Goal: Information Seeking & Learning: Check status

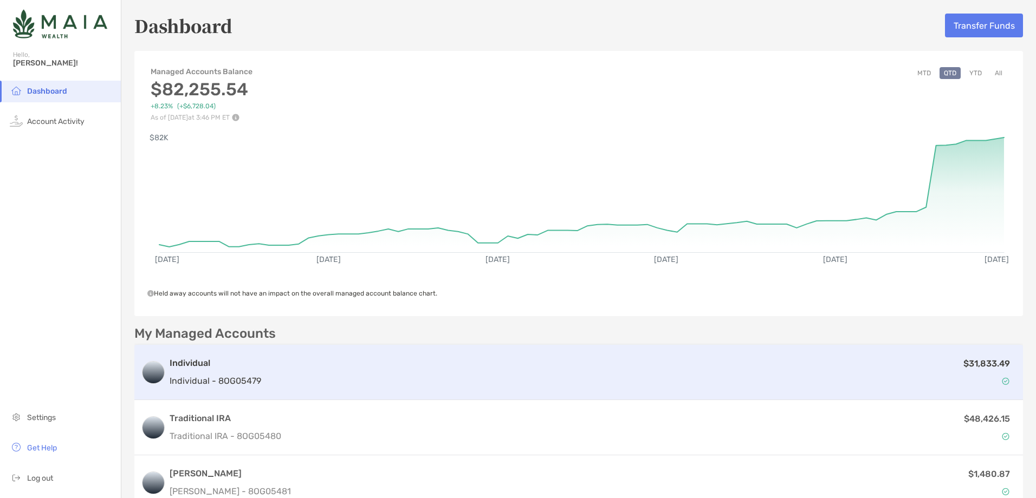
click at [976, 359] on p "$31,833.49" at bounding box center [986, 364] width 47 height 14
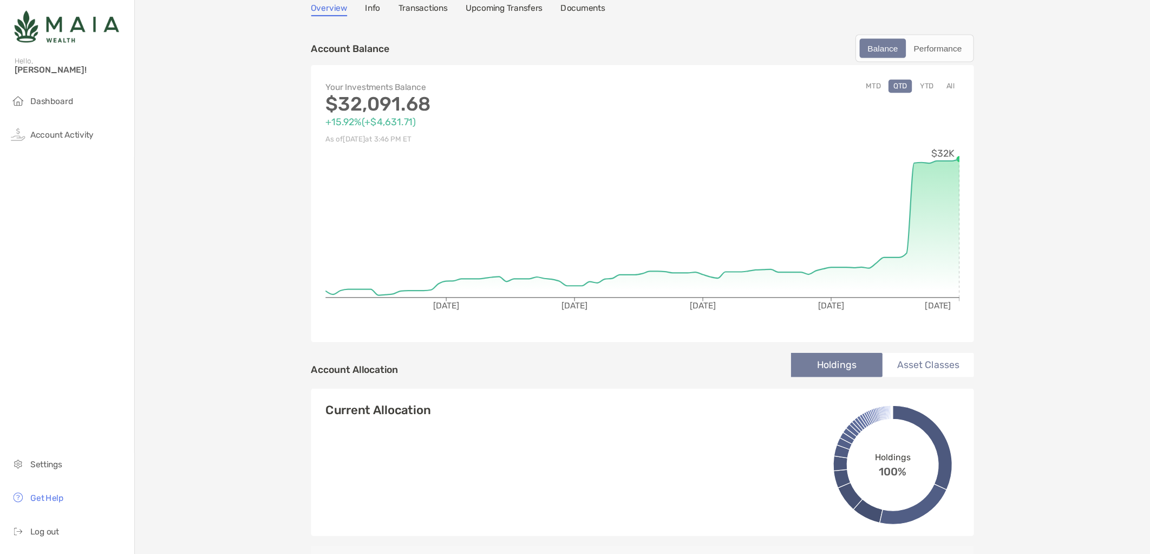
scroll to position [54, 0]
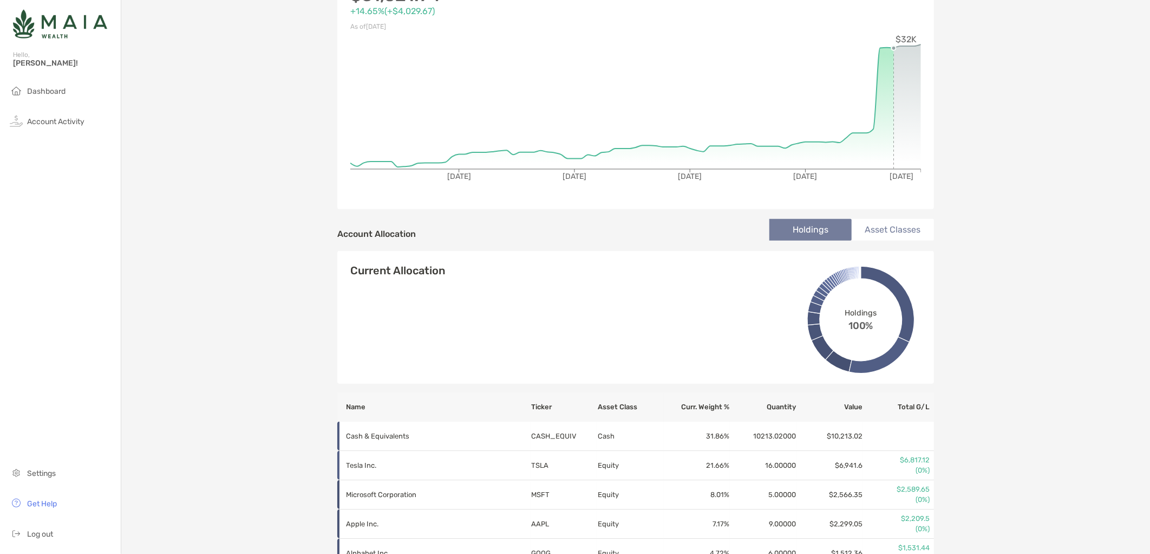
scroll to position [174, 0]
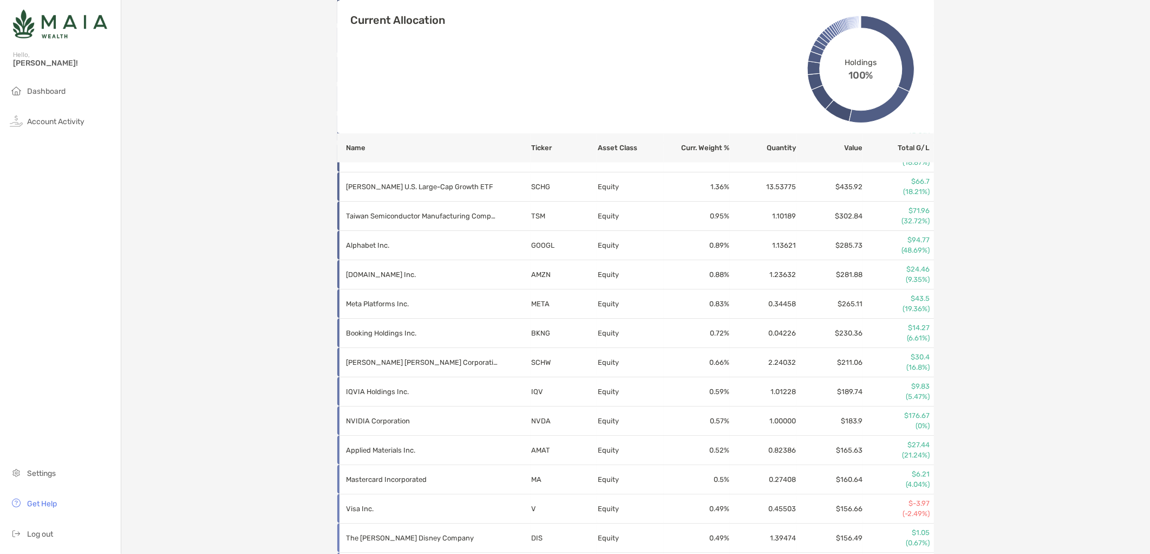
scroll to position [716, 0]
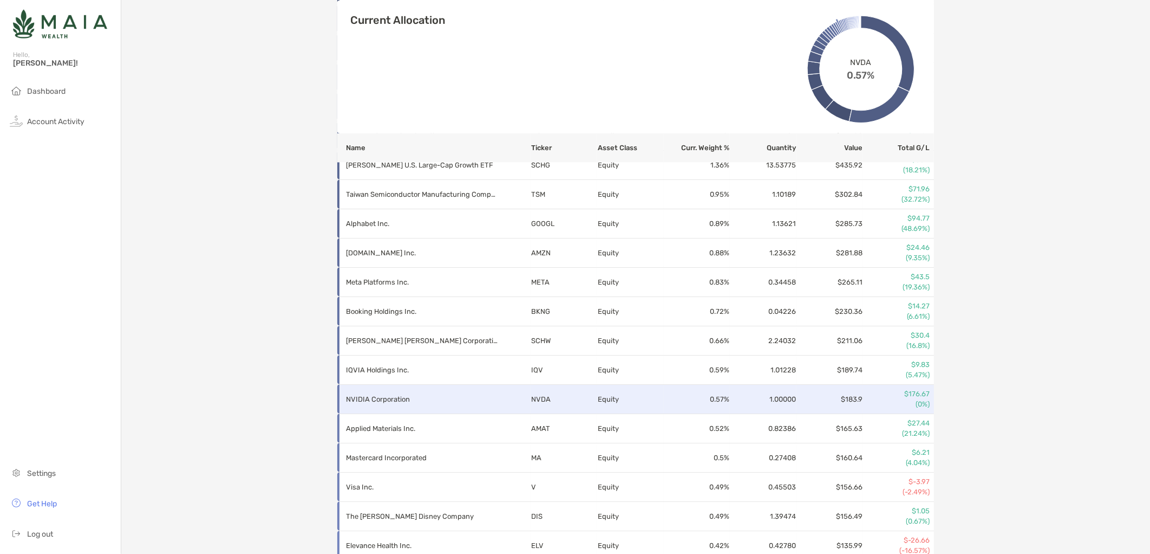
click at [879, 399] on p "(0%)" at bounding box center [897, 404] width 66 height 10
click at [610, 396] on td "Equity" at bounding box center [630, 399] width 67 height 29
click at [410, 399] on p "NVIDIA Corporation" at bounding box center [422, 399] width 152 height 14
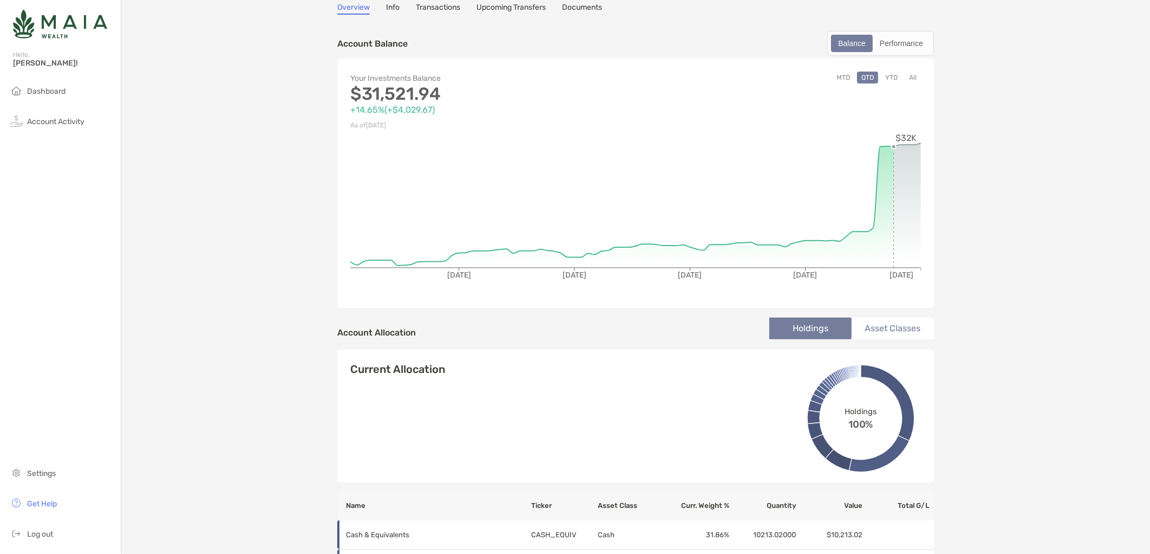
scroll to position [114, 0]
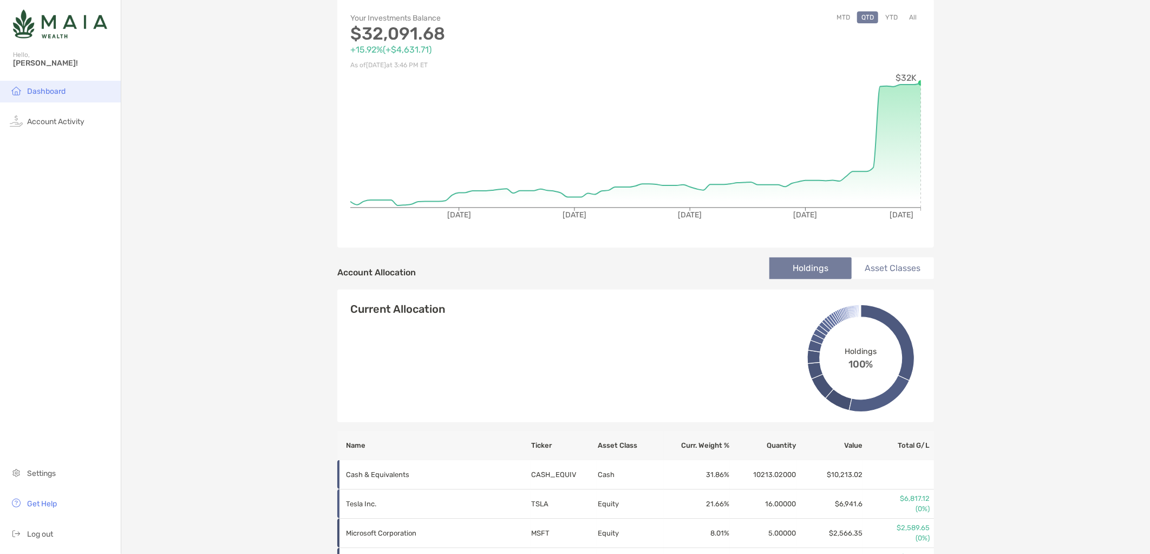
click at [41, 99] on li "Dashboard" at bounding box center [60, 92] width 121 height 22
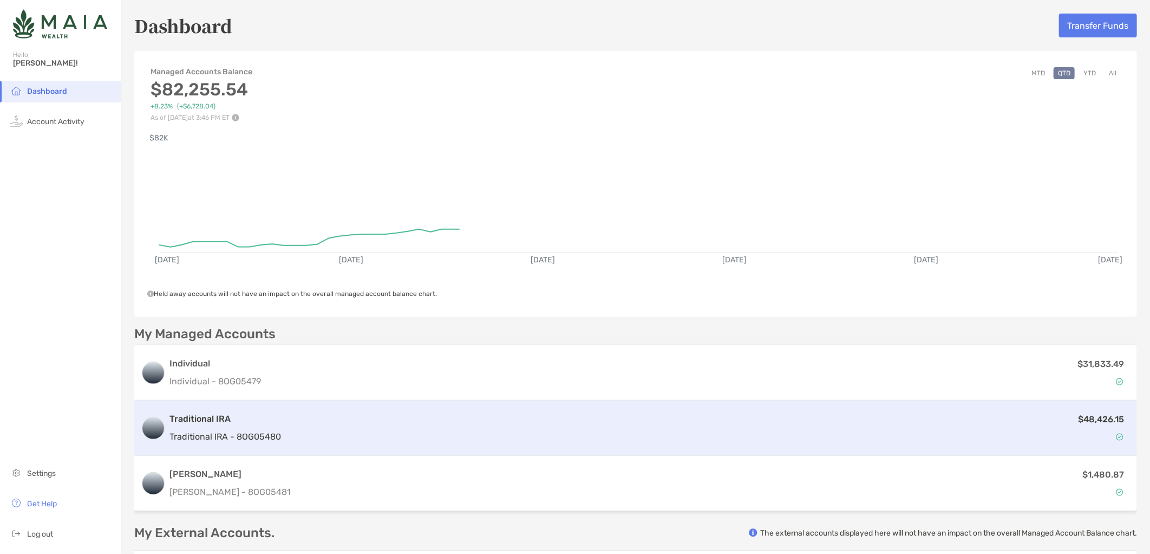
click at [623, 443] on div "Traditional IRA Traditional IRA - 8OG05480 $48,426.15" at bounding box center [635, 427] width 1003 height 55
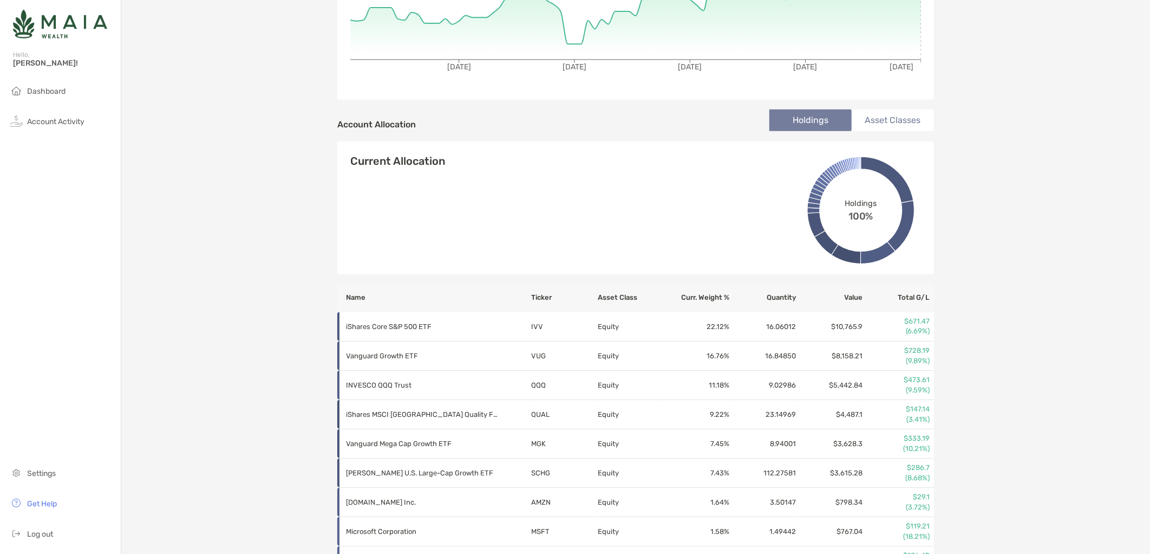
scroll to position [240, 0]
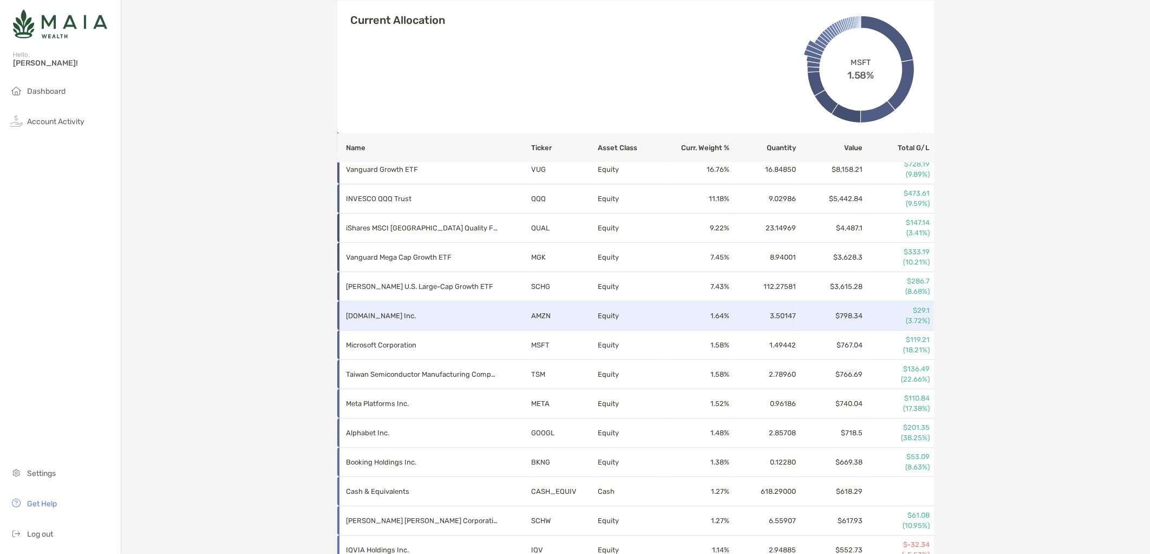
drag, startPoint x: 830, startPoint y: 237, endPoint x: 842, endPoint y: 219, distance: 21.8
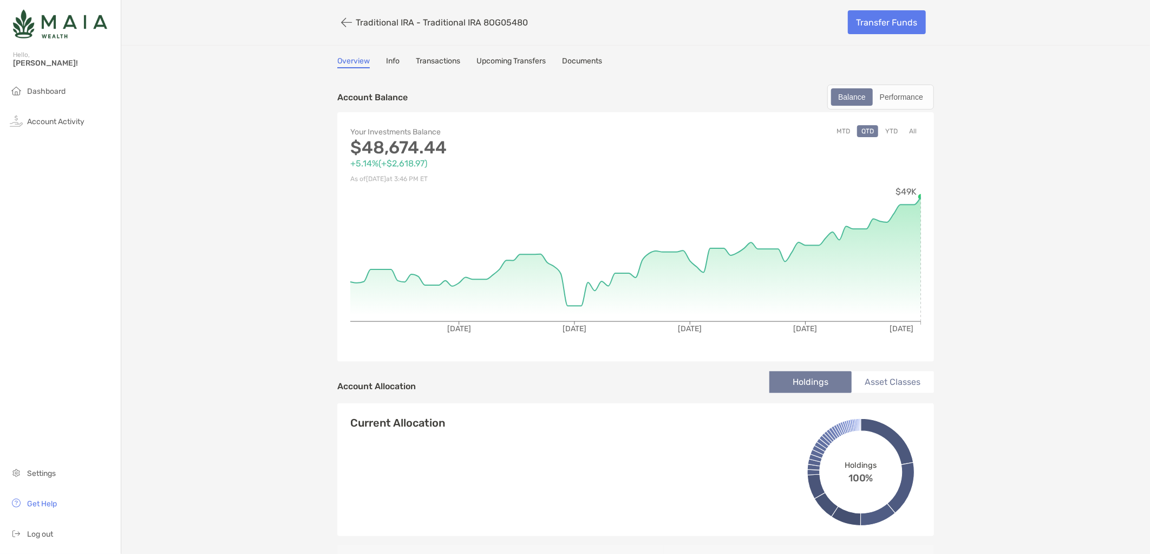
scroll to position [0, 0]
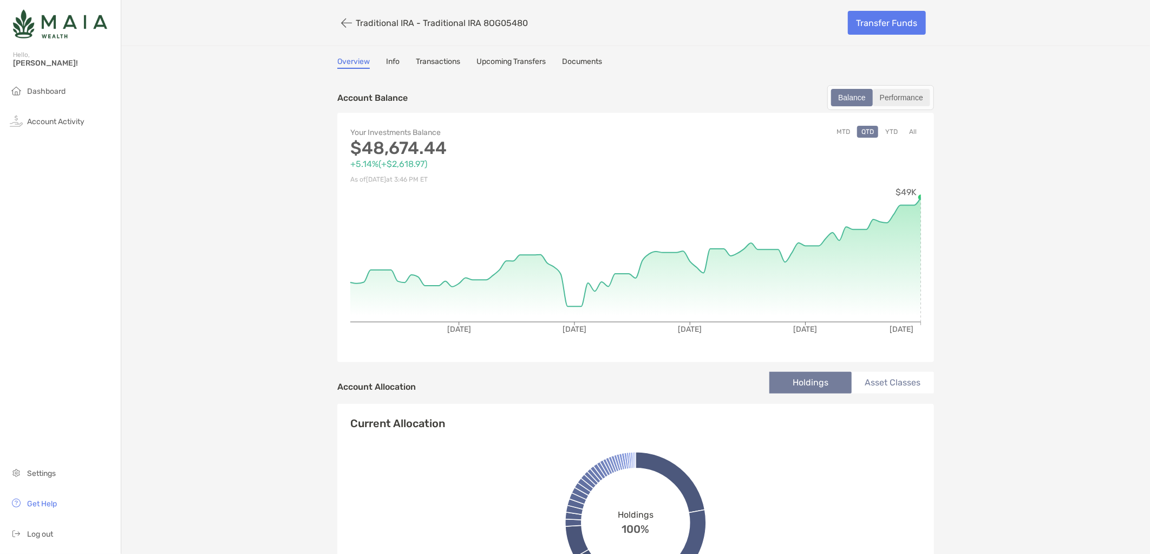
click at [916, 96] on div "Performance" at bounding box center [901, 97] width 55 height 15
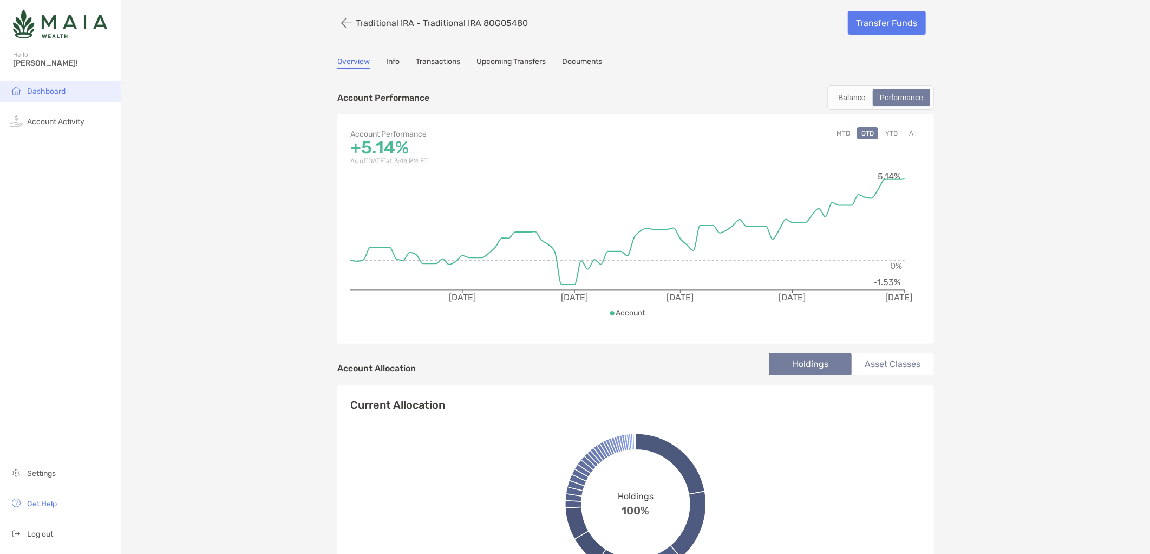
click at [69, 95] on li "Dashboard" at bounding box center [60, 92] width 121 height 22
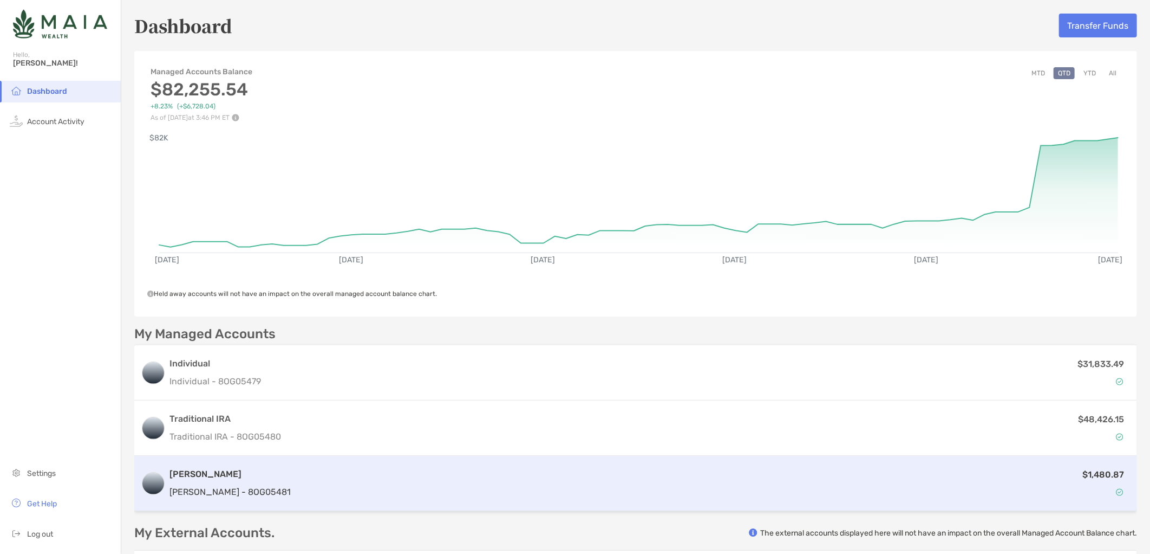
click at [516, 481] on div "$1,480.87" at bounding box center [713, 482] width 836 height 31
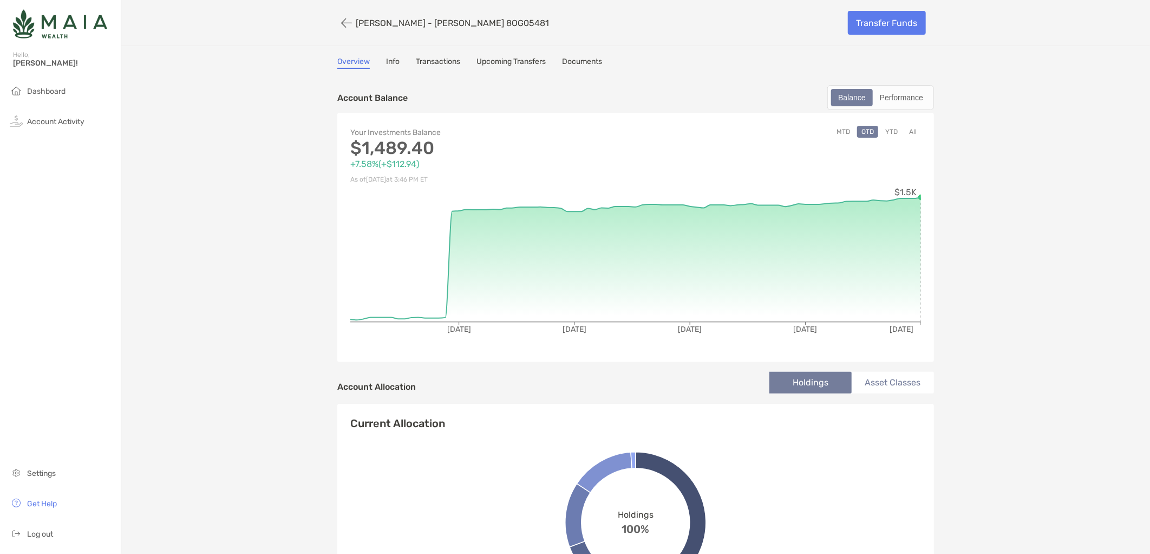
click at [902, 81] on div "Account Balance Balance Performance Your Investments Balance $1,489.40 +7.58% (…" at bounding box center [635, 554] width 597 height 960
click at [914, 92] on div "Performance" at bounding box center [901, 97] width 55 height 15
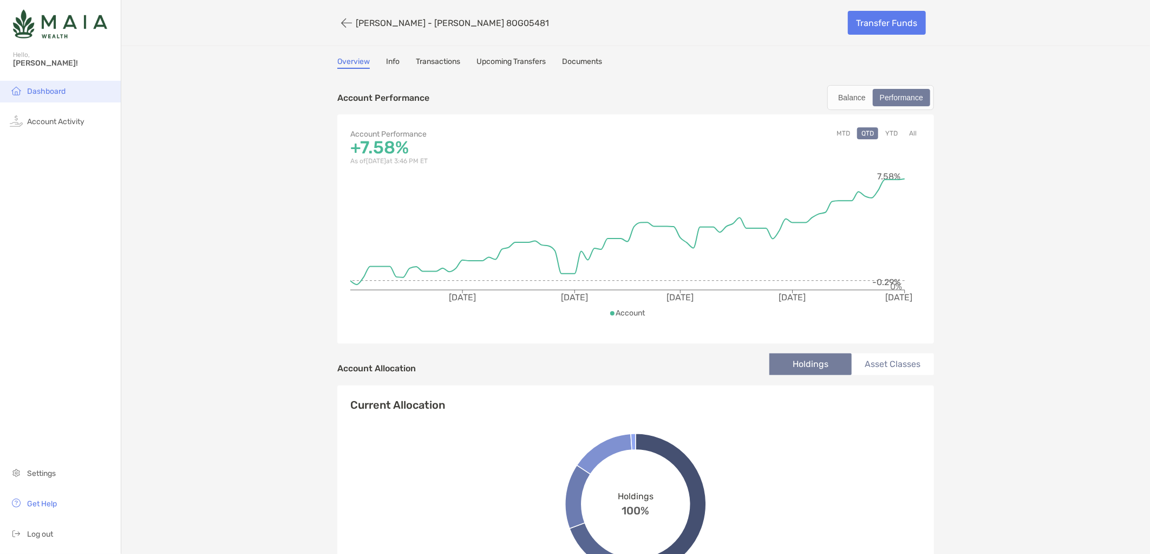
click at [60, 82] on li "Dashboard" at bounding box center [60, 92] width 121 height 22
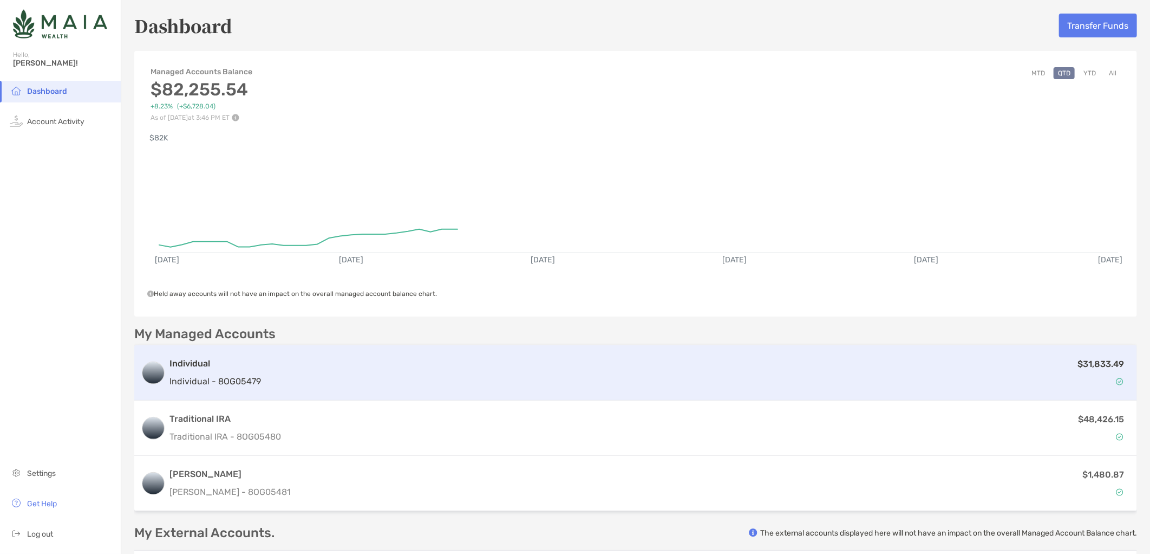
click at [587, 373] on div "$31,833.49" at bounding box center [698, 372] width 866 height 31
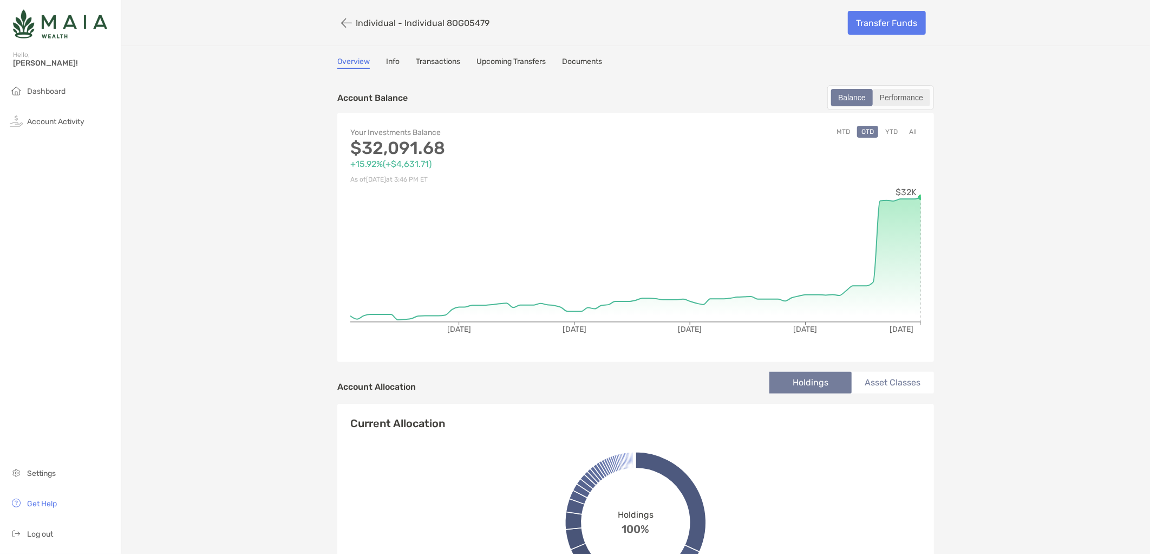
click at [917, 99] on div "Performance" at bounding box center [901, 97] width 55 height 15
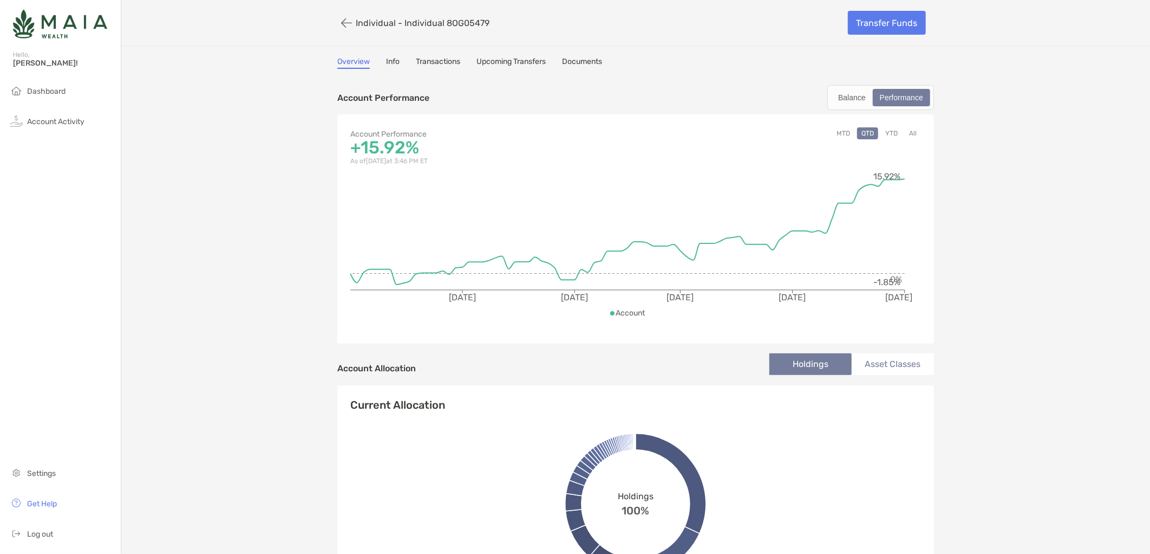
click at [914, 134] on button "All" at bounding box center [913, 133] width 16 height 12
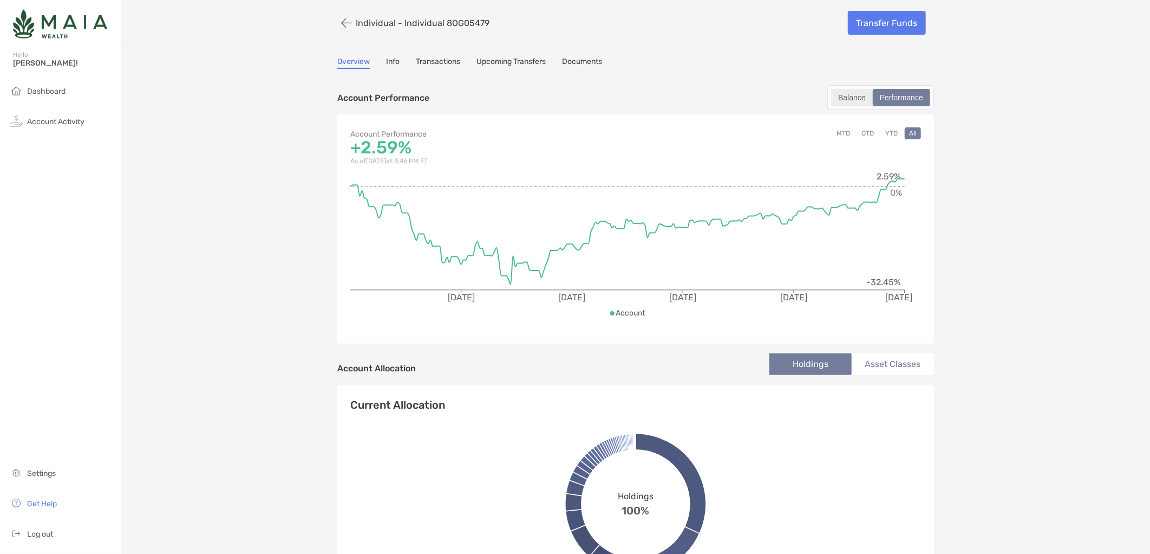
click at [856, 99] on div "Balance" at bounding box center [853, 97] width 40 height 15
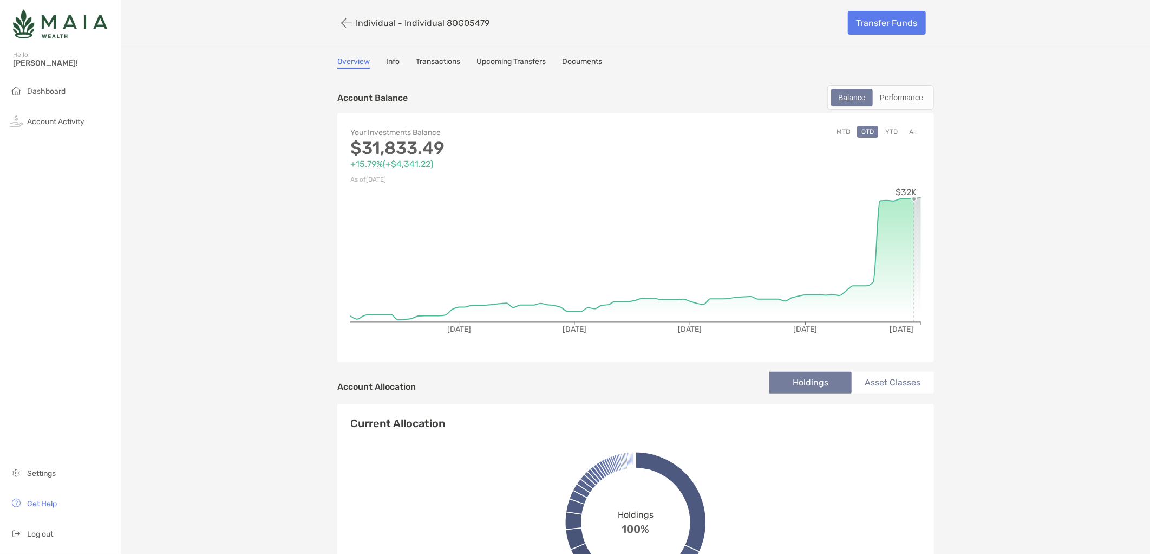
click at [443, 57] on link "Transactions" at bounding box center [438, 63] width 44 height 12
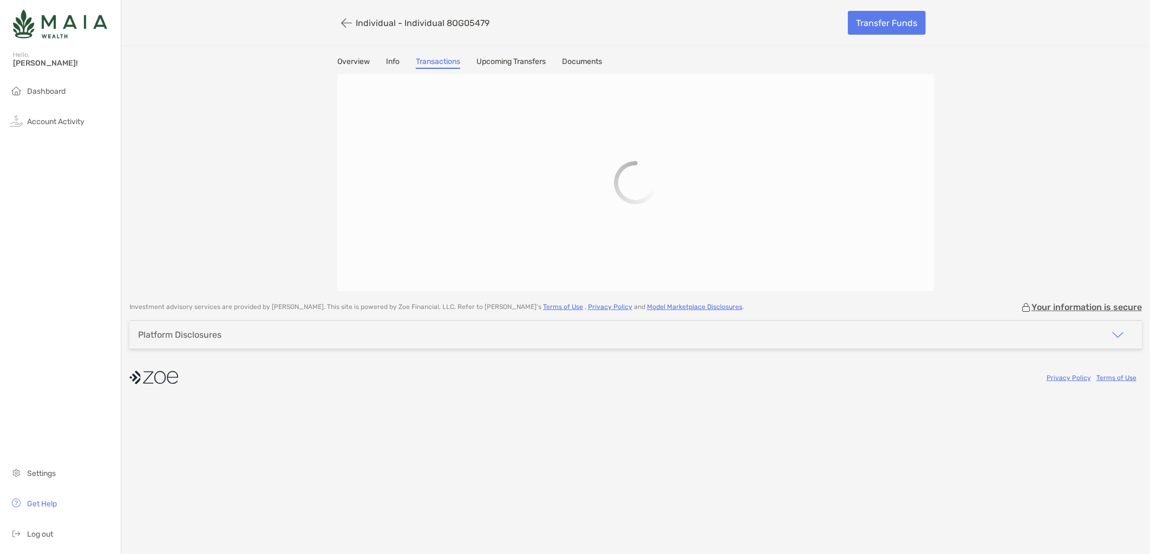
click at [523, 63] on link "Upcoming Transfers" at bounding box center [511, 63] width 69 height 12
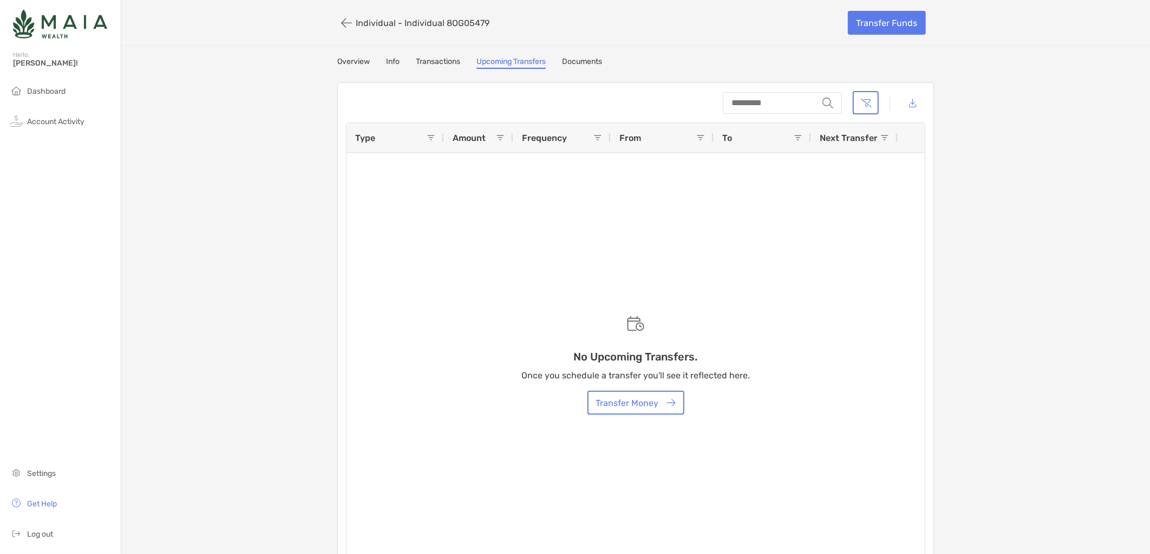
click at [570, 57] on link "Documents" at bounding box center [582, 63] width 40 height 12
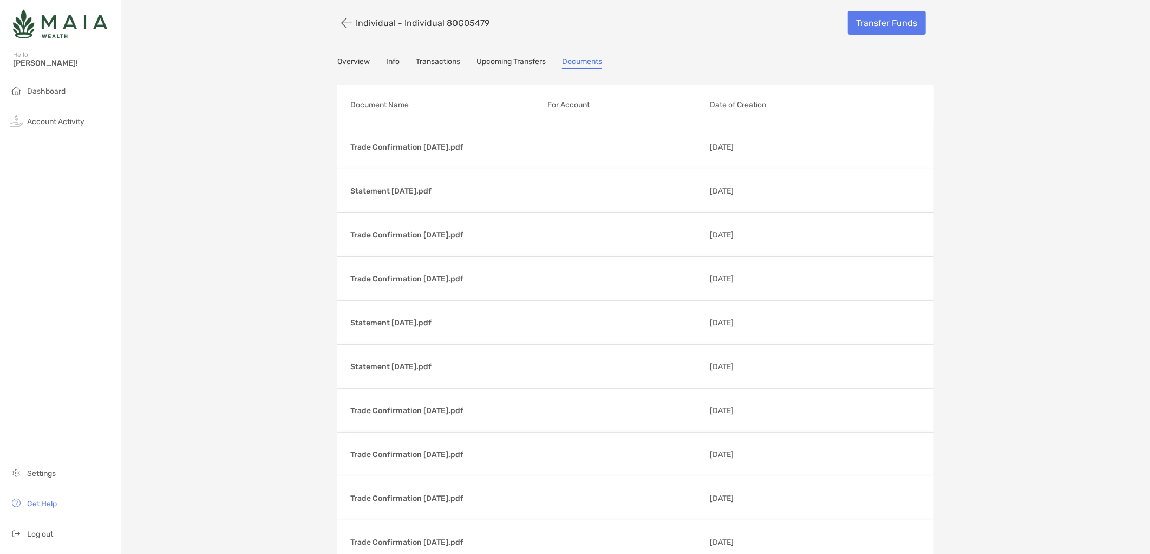
click at [431, 57] on link "Transactions" at bounding box center [438, 63] width 44 height 12
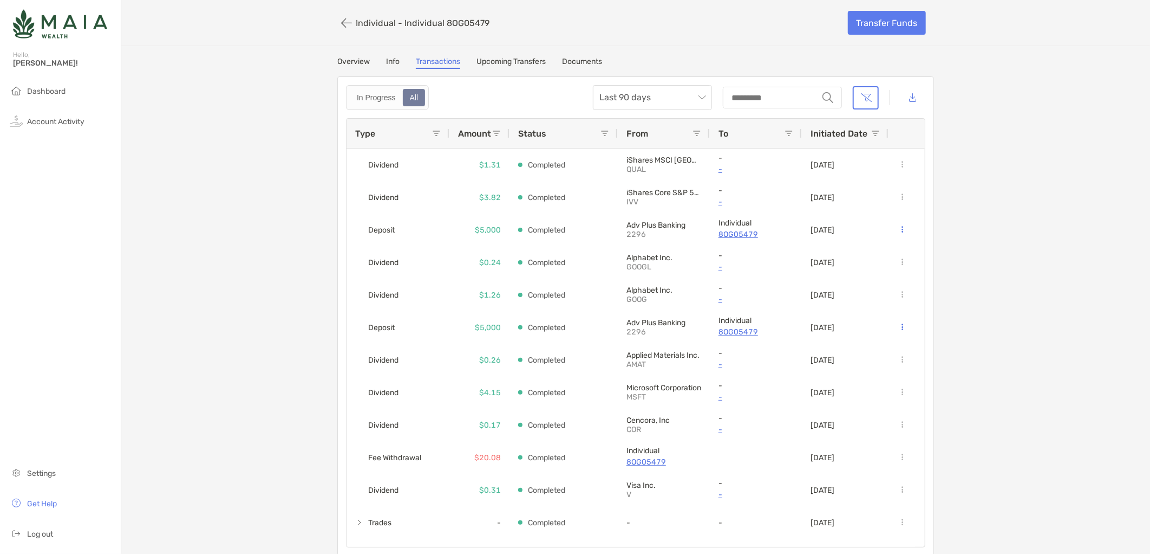
click at [365, 16] on div "Individual - Individual 8OG05479" at bounding box center [588, 23] width 503 height 20
click at [342, 19] on button "button" at bounding box center [346, 23] width 18 height 20
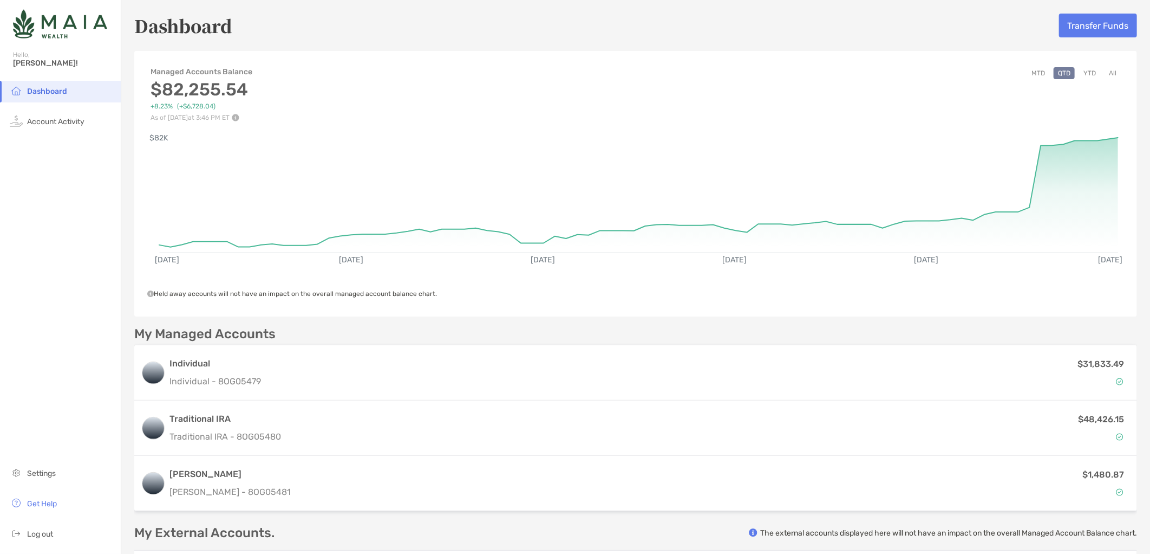
click at [1035, 66] on div "Managed Accounts Balance $82,255.54 +8.23% ( +$6,728.04 ) As of Sep 22, '25 at …" at bounding box center [635, 88] width 1003 height 65
click at [1035, 76] on button "All" at bounding box center [1113, 73] width 16 height 12
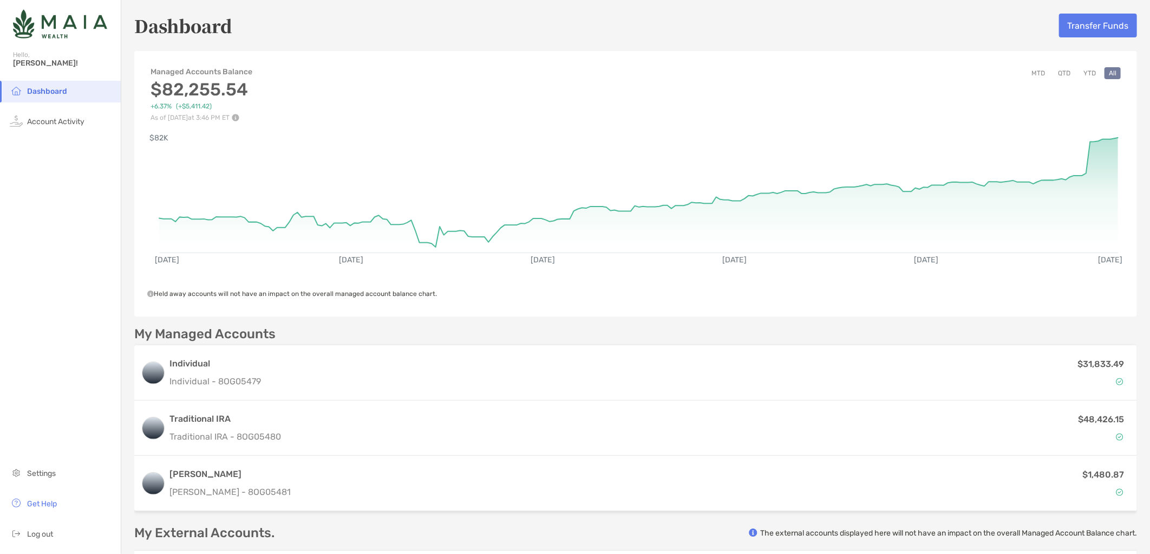
click at [814, 58] on div "Managed Accounts Balance $82,255.54 +6.37% ( +$5,411.42 ) As of Sep 22, '25 at …" at bounding box center [635, 88] width 1003 height 65
click at [40, 498] on li "Log out" at bounding box center [60, 534] width 121 height 22
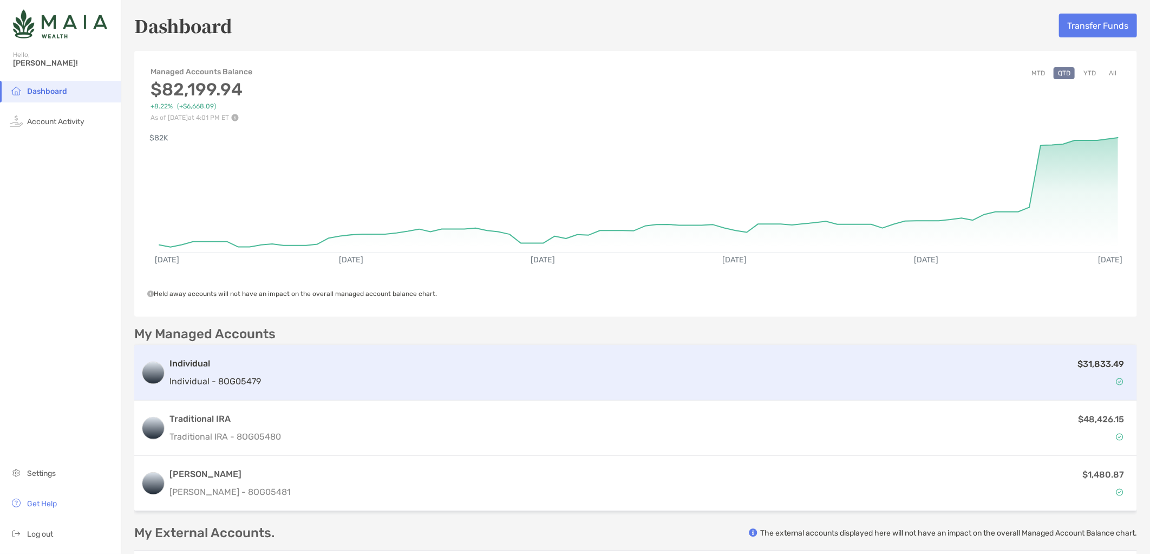
click at [576, 374] on div "$31,833.49" at bounding box center [698, 372] width 866 height 31
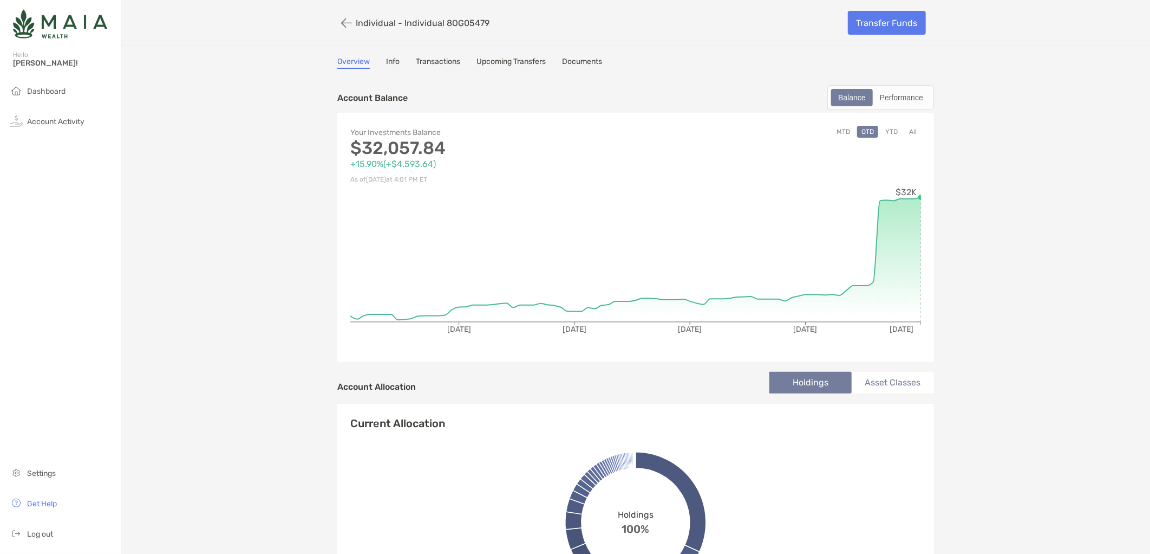
click at [387, 61] on link "Info" at bounding box center [393, 63] width 14 height 12
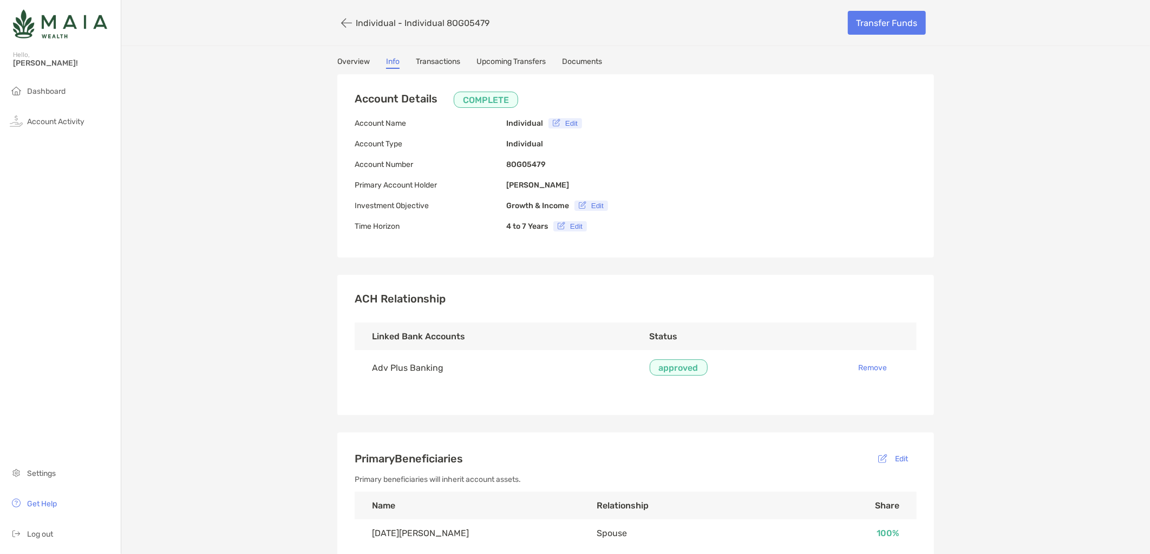
click at [442, 60] on link "Transactions" at bounding box center [438, 63] width 44 height 12
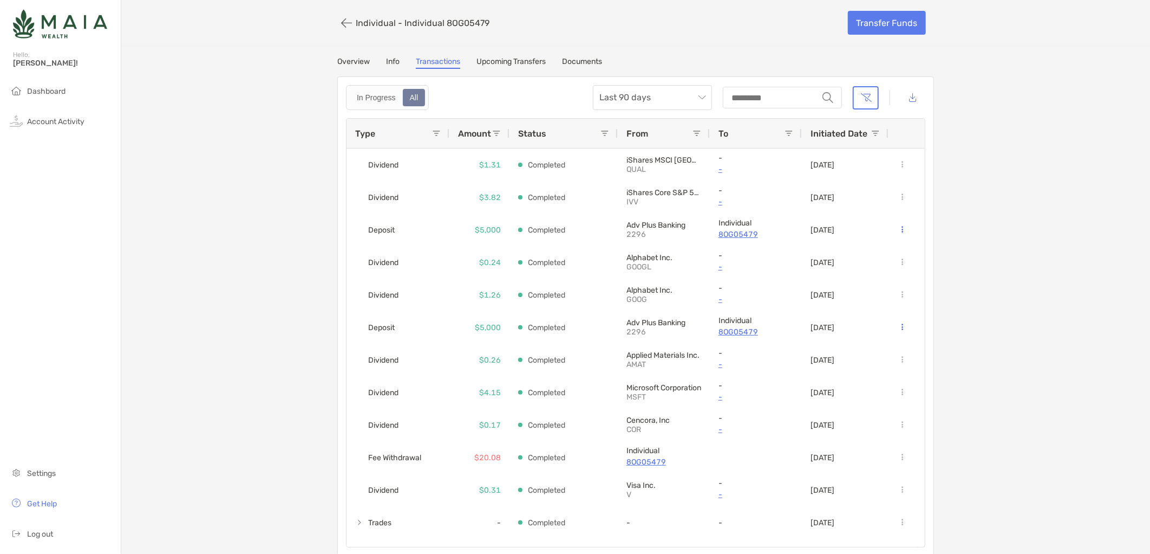
click at [571, 57] on link "Documents" at bounding box center [582, 63] width 40 height 12
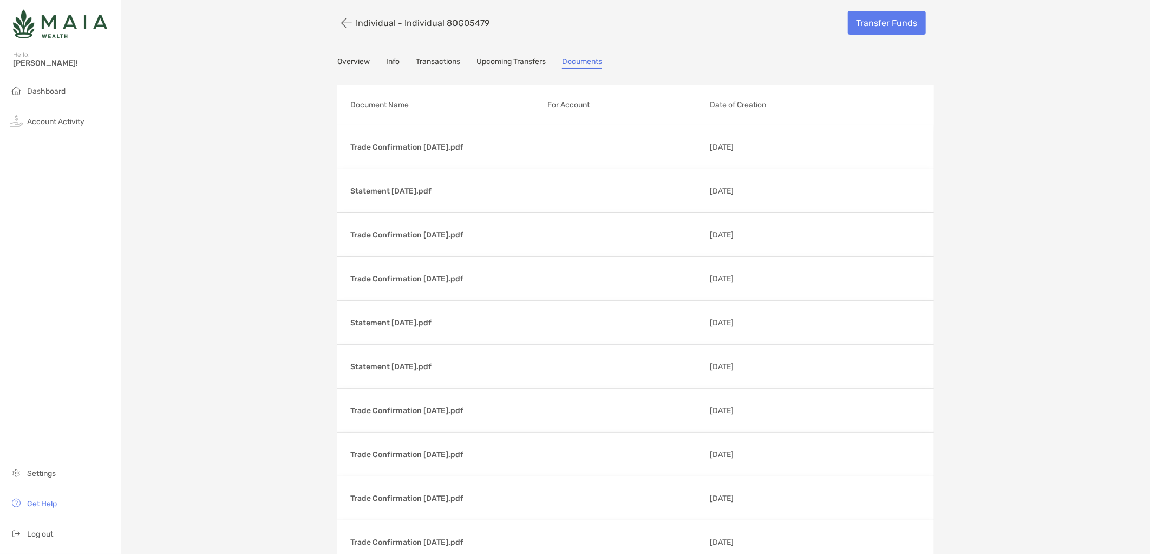
click at [510, 57] on link "Upcoming Transfers" at bounding box center [511, 63] width 69 height 12
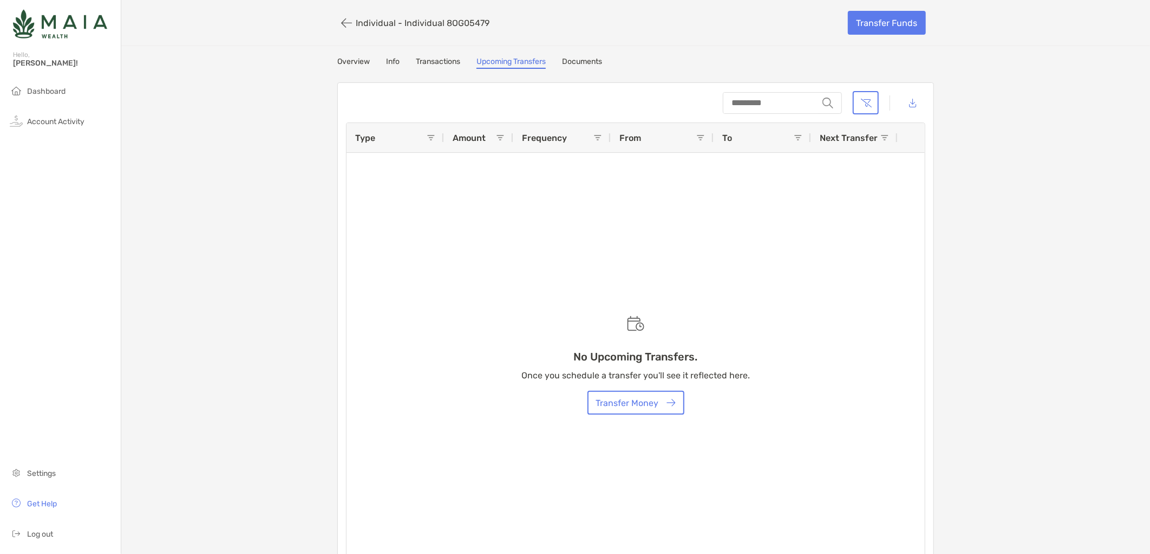
click at [365, 60] on link "Overview" at bounding box center [353, 63] width 32 height 12
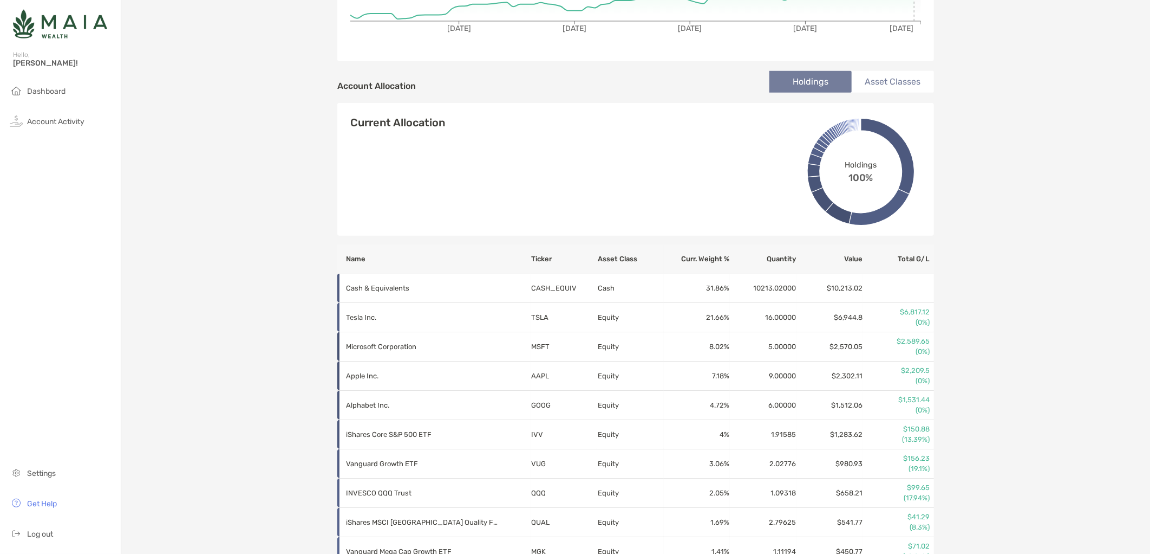
click at [912, 79] on li "Asset Classes" at bounding box center [893, 82] width 82 height 22
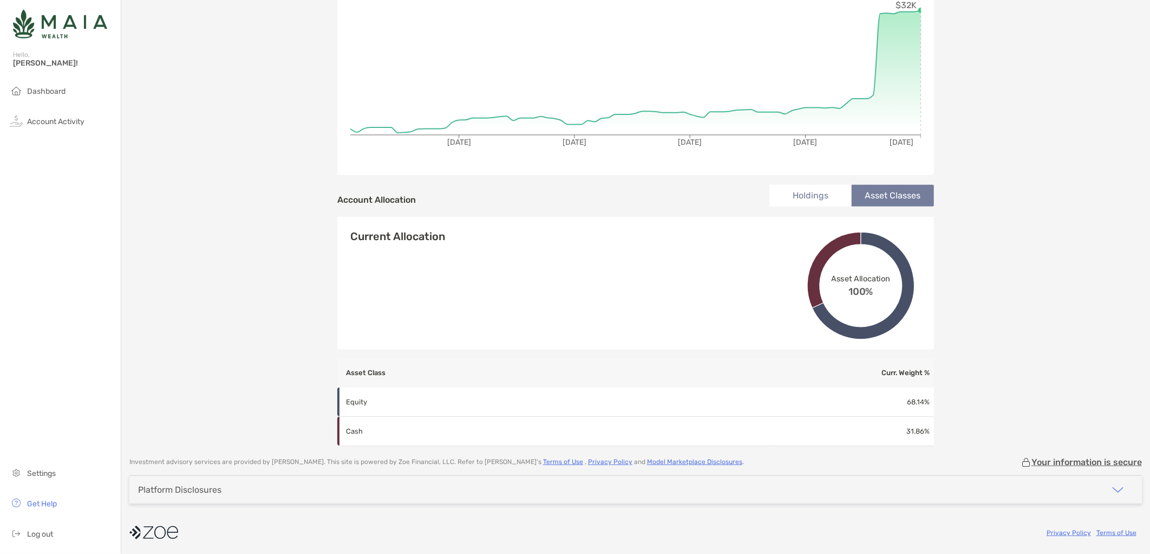
click at [807, 191] on li "Holdings" at bounding box center [811, 196] width 82 height 22
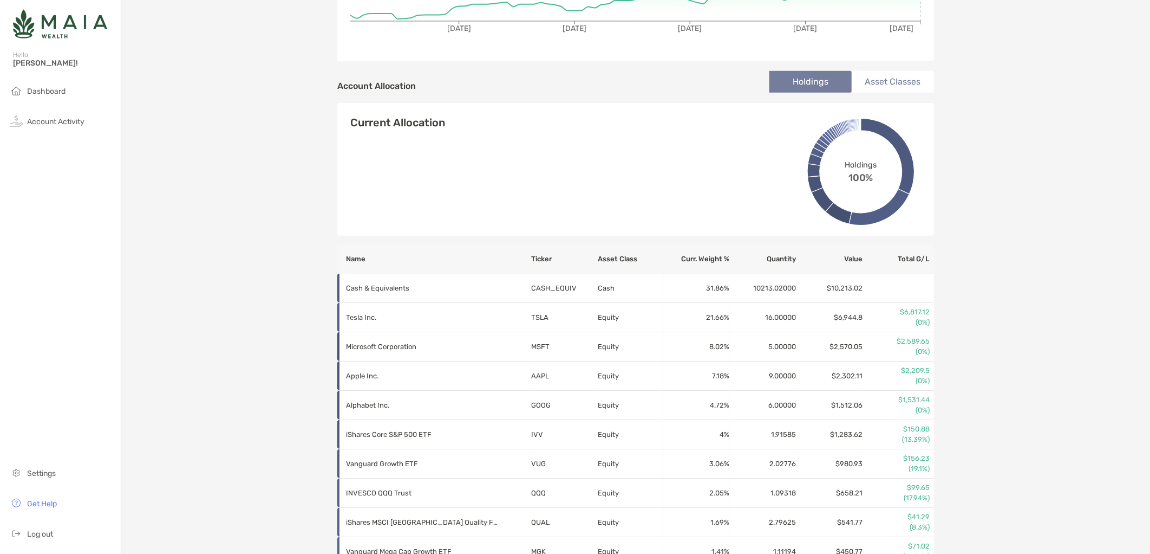
click at [893, 83] on li "Asset Classes" at bounding box center [893, 82] width 82 height 22
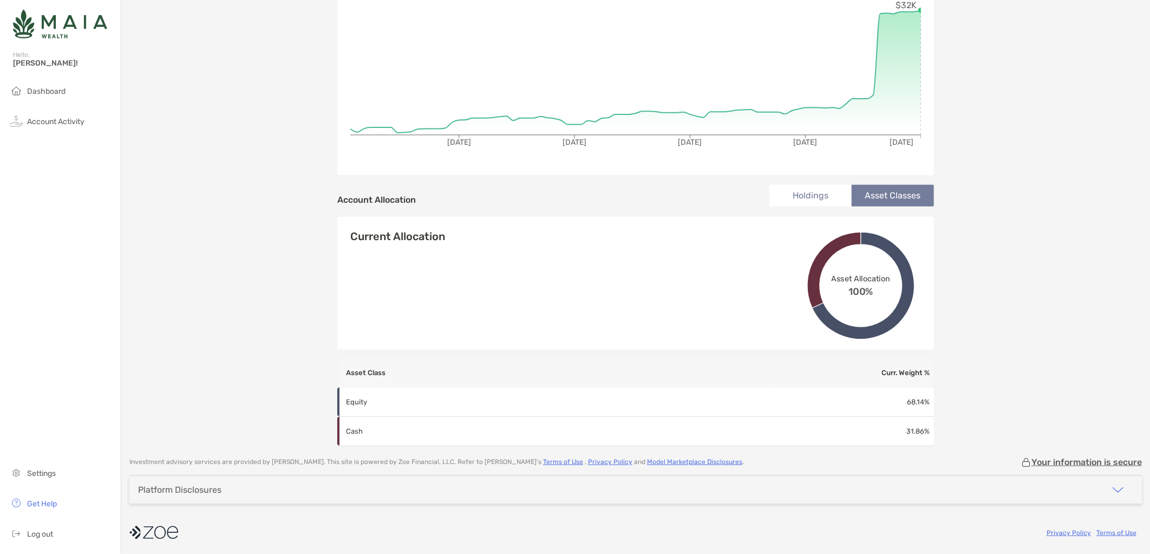
click at [806, 193] on li "Holdings" at bounding box center [811, 196] width 82 height 22
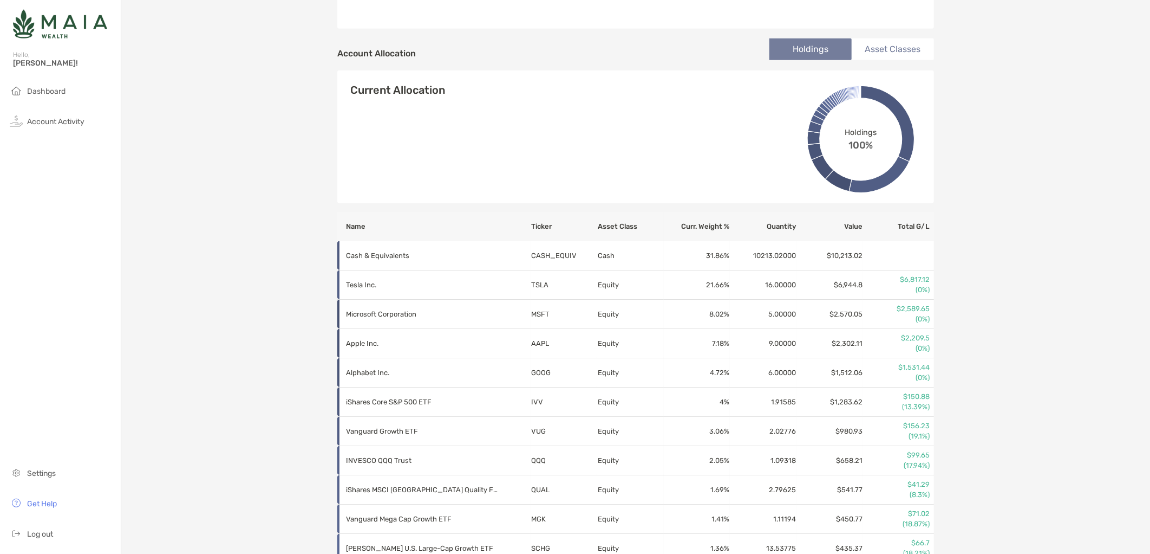
scroll to position [421, 0]
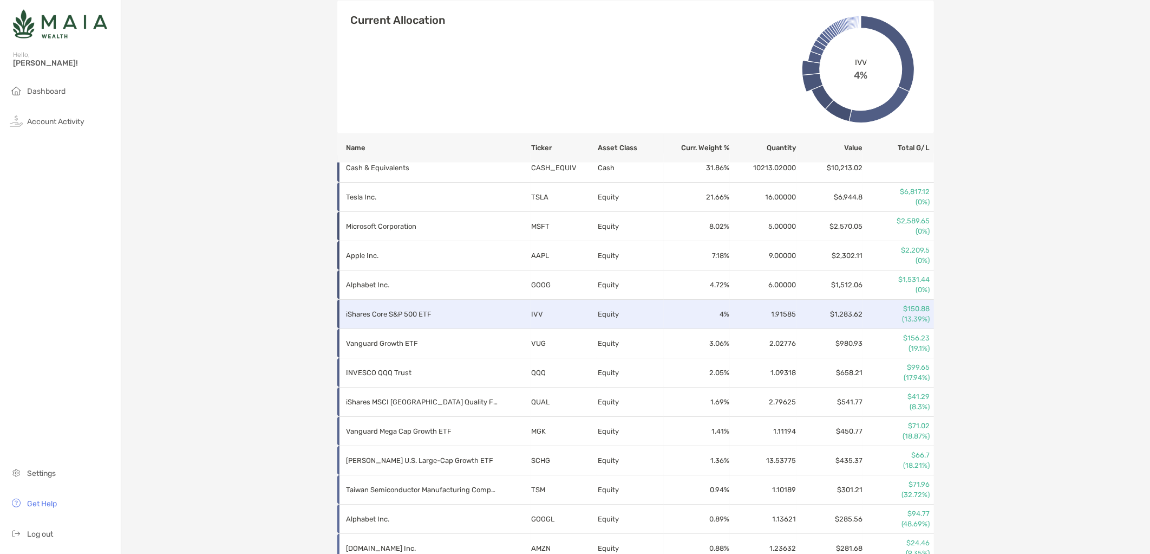
click at [435, 311] on p "iShares Core S&P 500 ETF" at bounding box center [422, 314] width 152 height 14
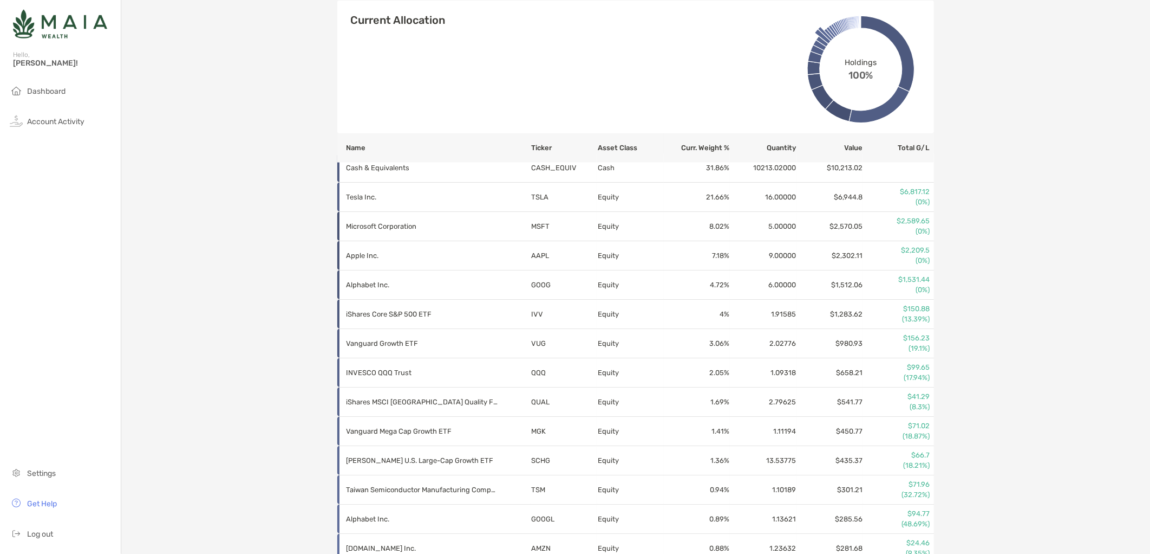
click at [238, 393] on div "Individual - Individual 8OG05479 Transfer Funds Overview Info Transactions Upco…" at bounding box center [635, 436] width 1029 height 1715
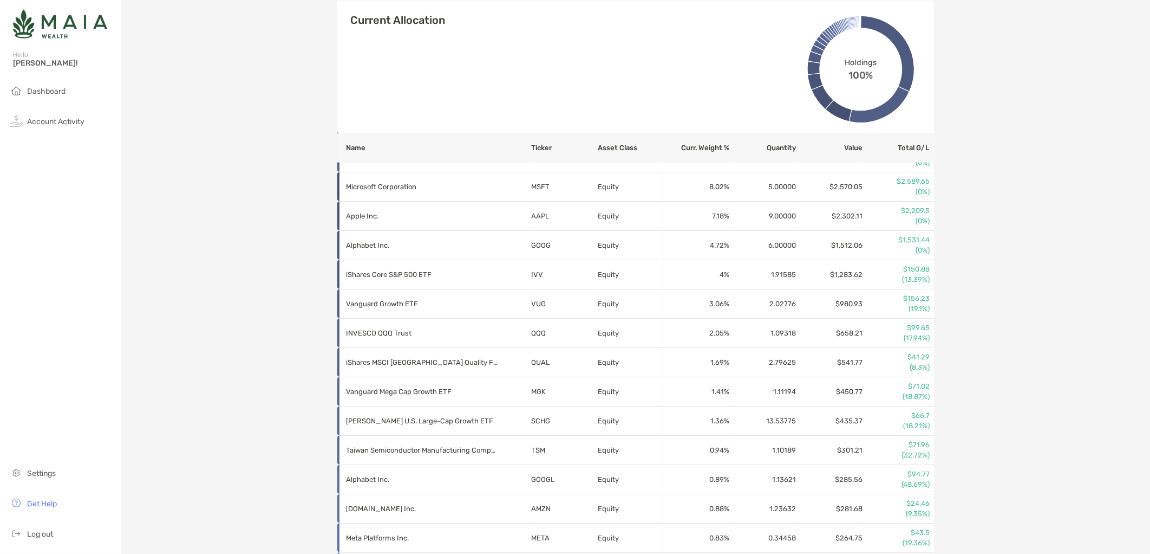
scroll to position [481, 0]
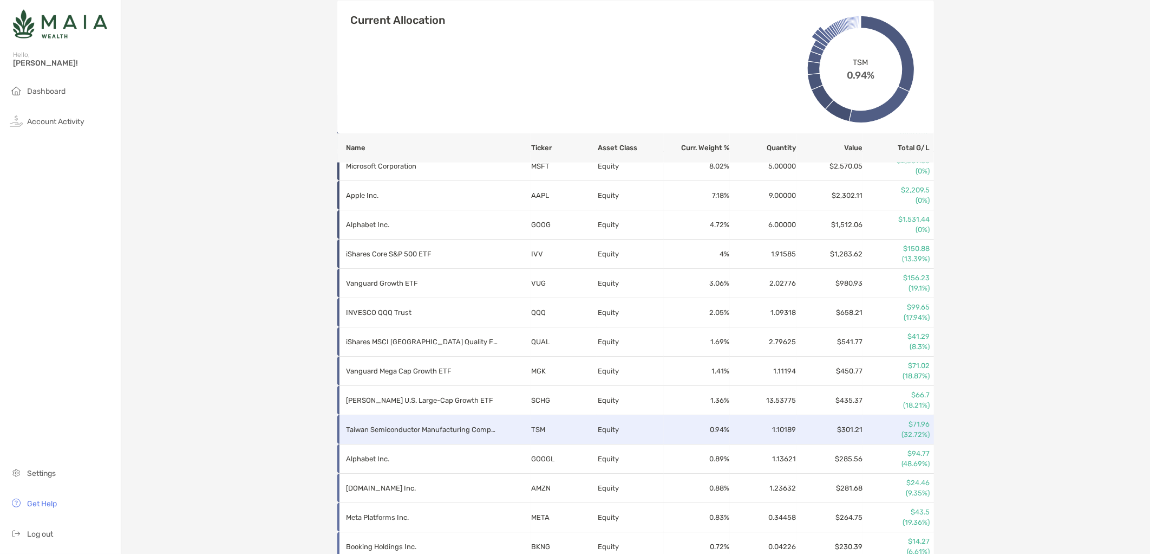
click at [898, 425] on p "$71.96" at bounding box center [897, 424] width 66 height 10
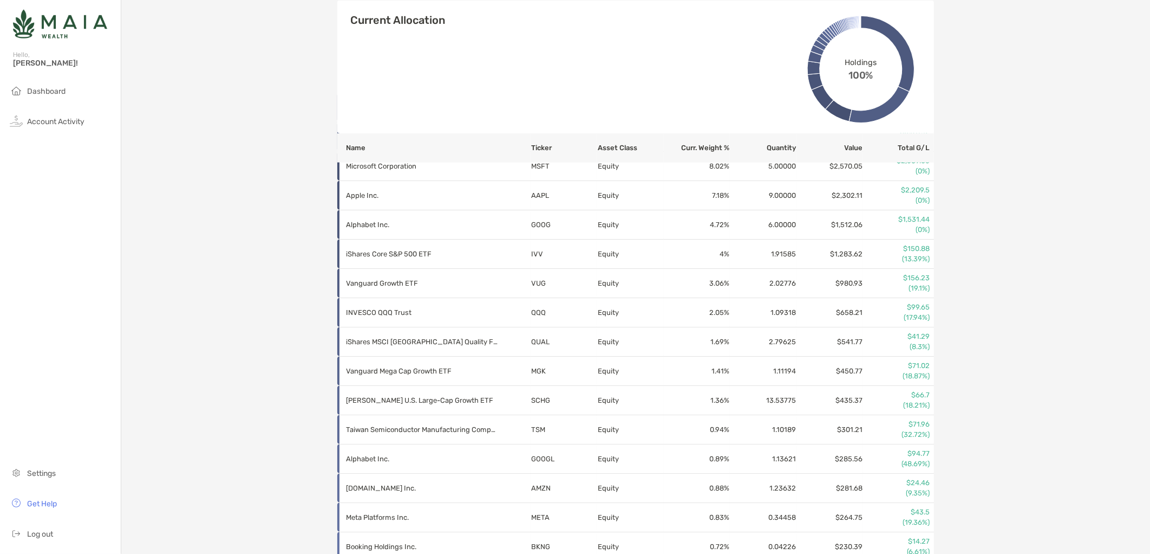
drag, startPoint x: 898, startPoint y: 425, endPoint x: 915, endPoint y: 426, distance: 17.3
click at [915, 426] on p "$71.96" at bounding box center [897, 424] width 66 height 10
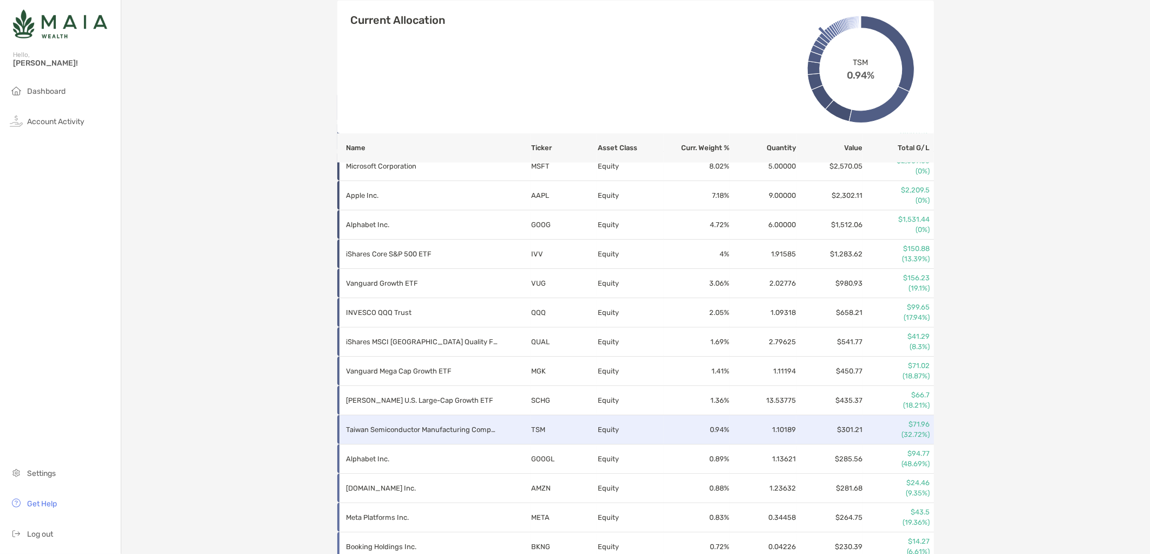
click at [915, 426] on p "$71.96" at bounding box center [897, 424] width 66 height 10
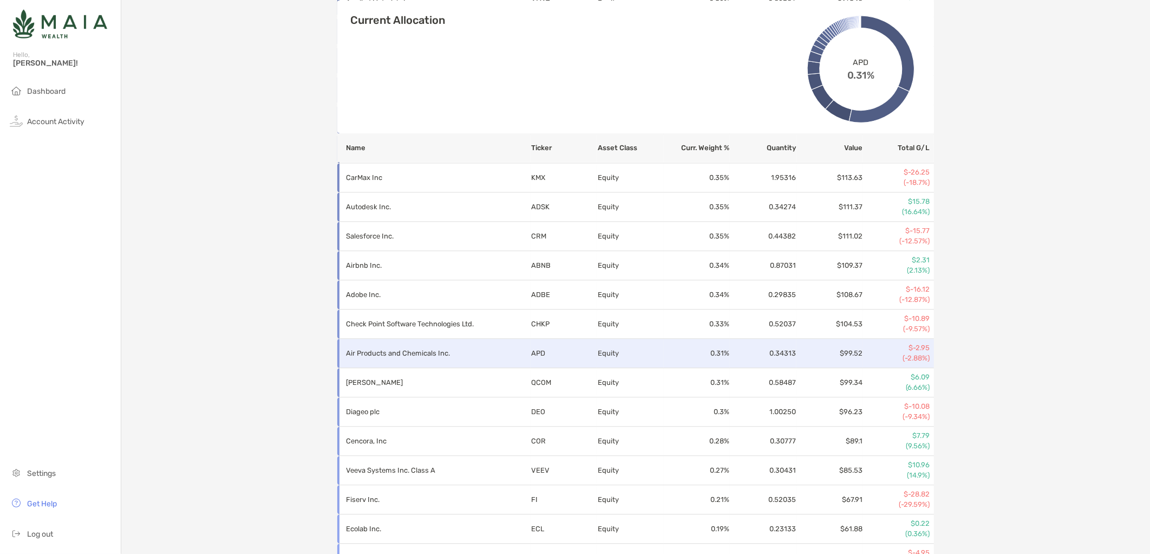
scroll to position [1143, 0]
click at [882, 348] on p "$-2.95" at bounding box center [897, 347] width 66 height 10
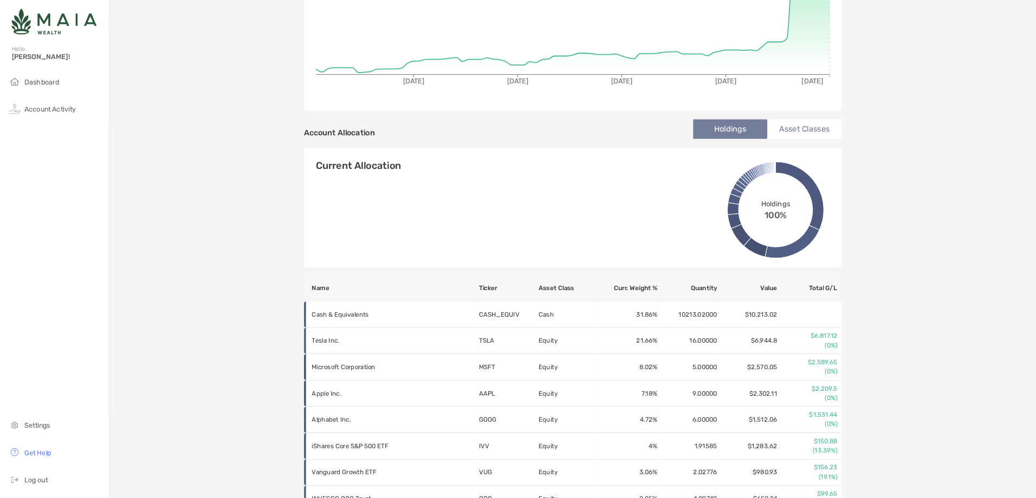
scroll to position [361, 0]
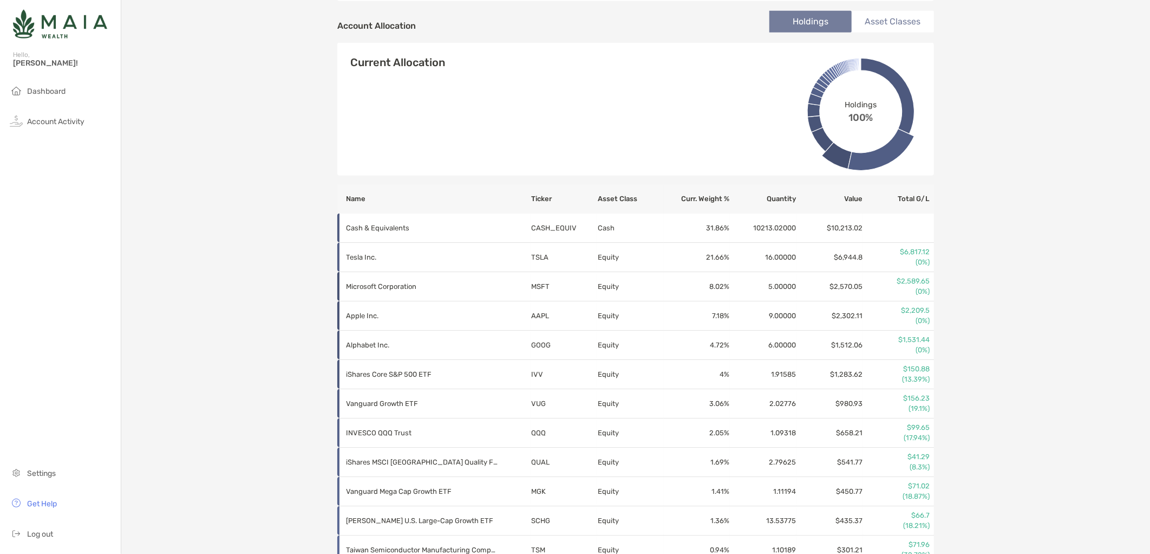
click at [788, 201] on th "Quantity" at bounding box center [763, 198] width 67 height 29
click at [784, 199] on th "Quantity" at bounding box center [763, 198] width 67 height 29
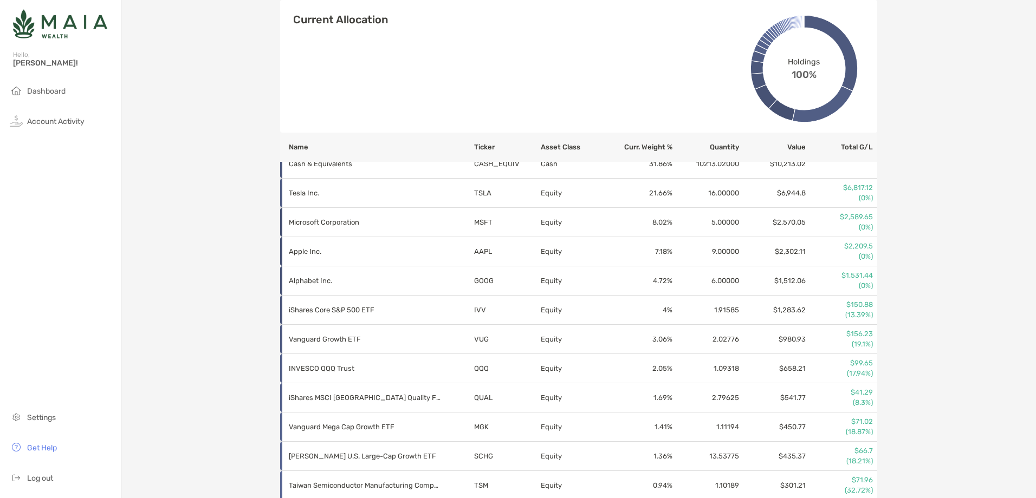
scroll to position [524, 0]
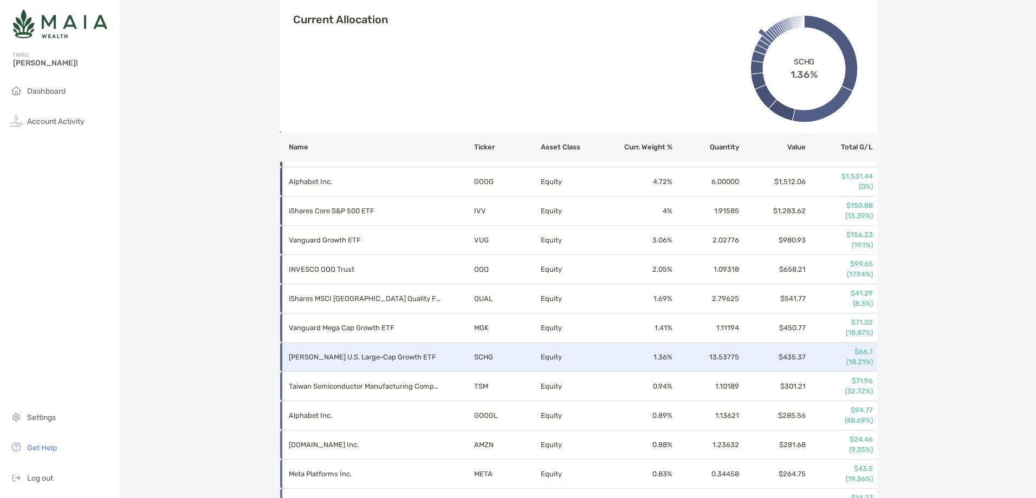
click at [739, 351] on td "$435.37" at bounding box center [772, 357] width 67 height 29
click at [727, 357] on td "13.53775" at bounding box center [706, 357] width 67 height 29
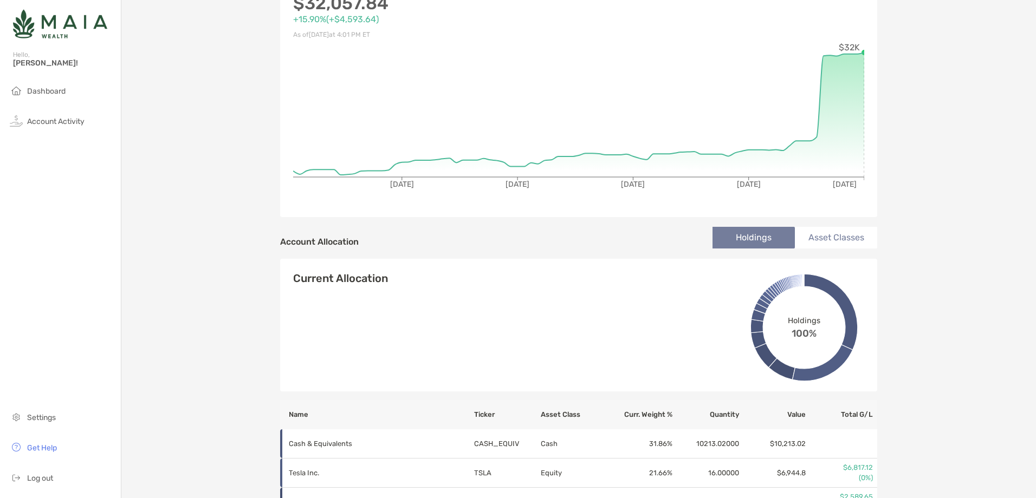
scroll to position [0, 0]
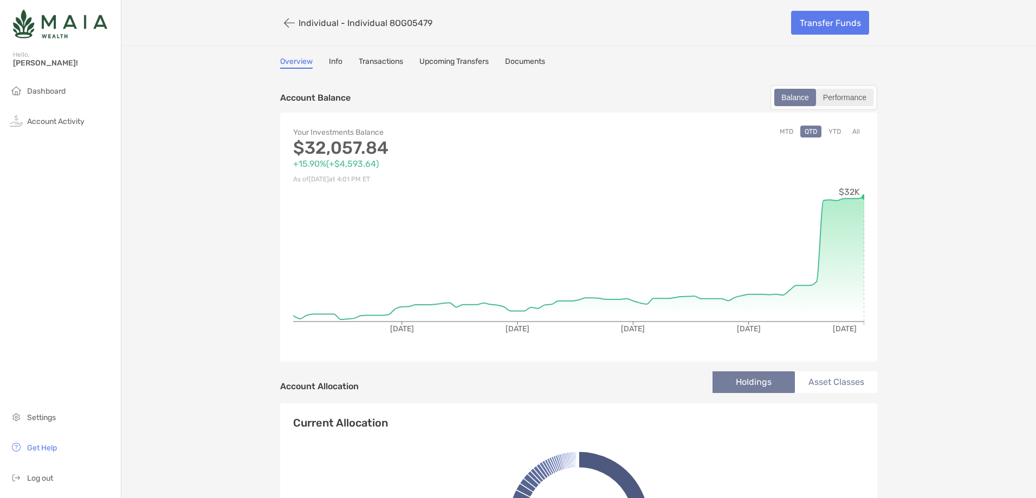
click at [836, 93] on div "Performance" at bounding box center [844, 97] width 55 height 15
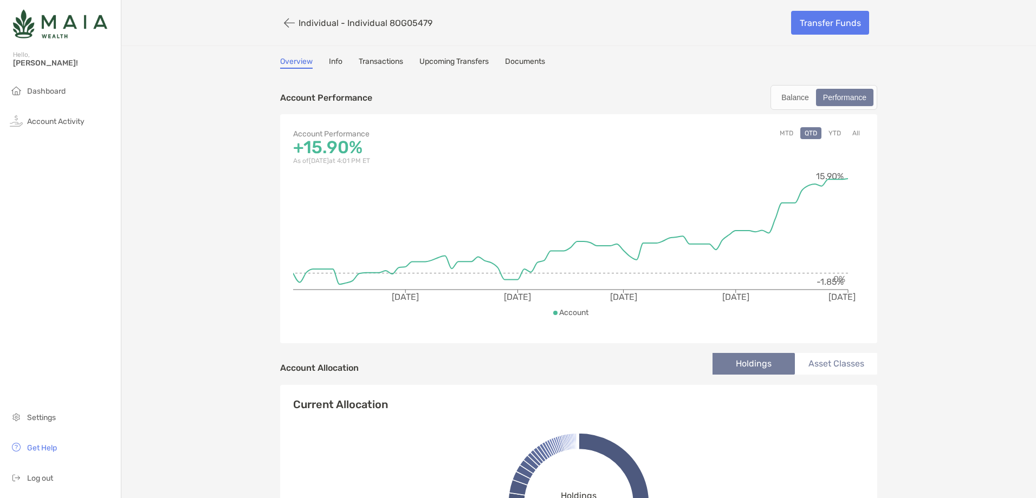
click at [337, 61] on link "Info" at bounding box center [336, 63] width 14 height 12
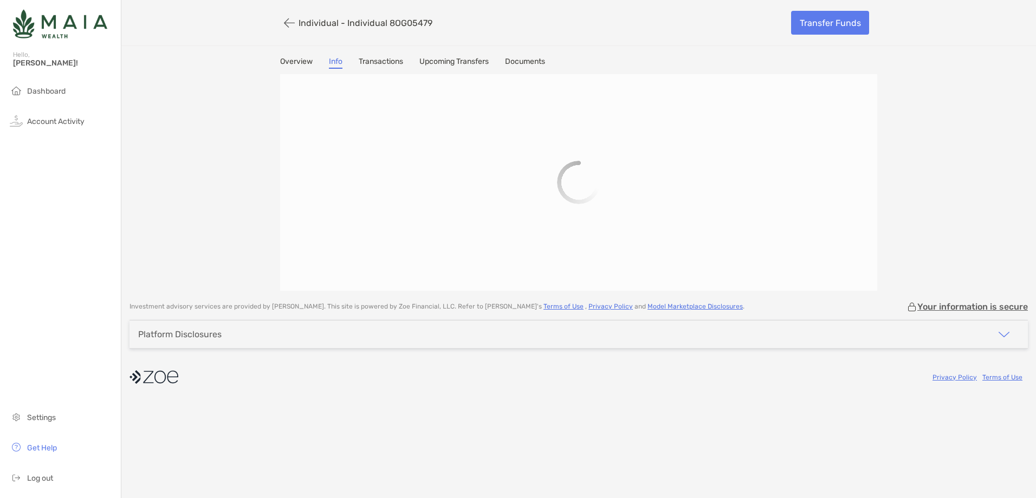
click at [387, 61] on link "Transactions" at bounding box center [381, 63] width 44 height 12
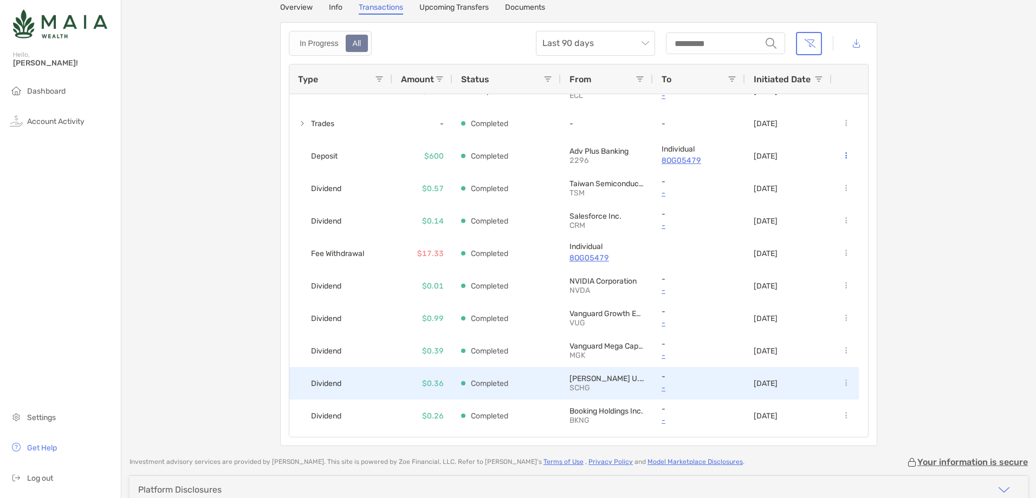
scroll to position [730, 0]
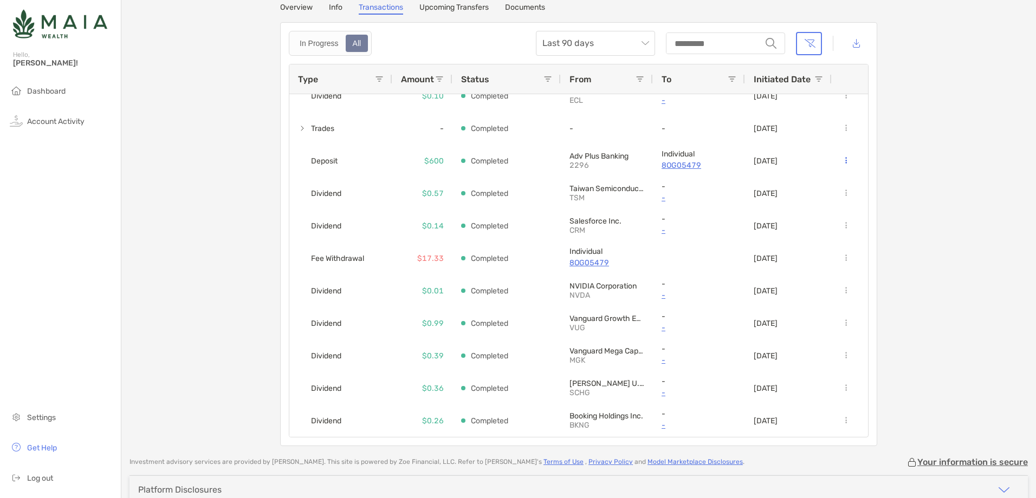
click at [297, 9] on link "Overview" at bounding box center [296, 9] width 32 height 12
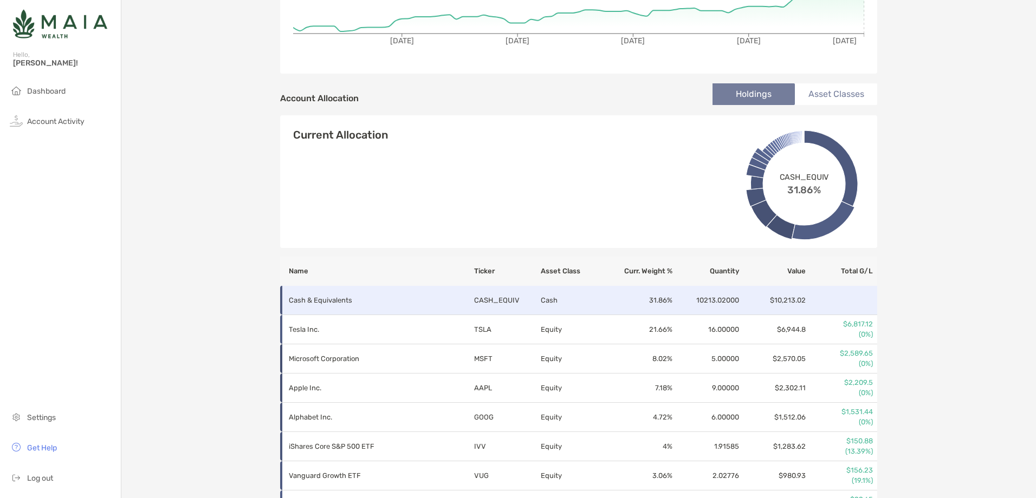
scroll to position [271, 0]
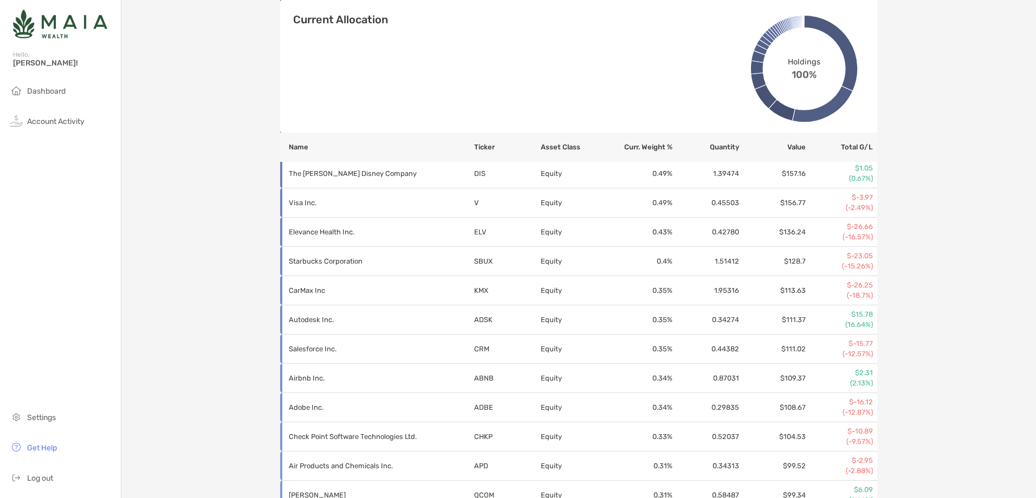
scroll to position [1300, 0]
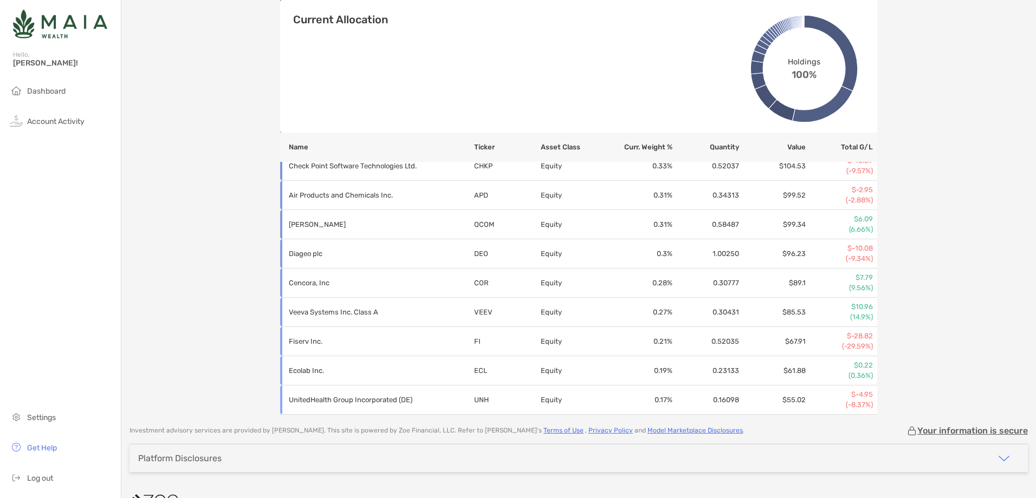
click at [855, 146] on th "Total G/L" at bounding box center [841, 147] width 71 height 29
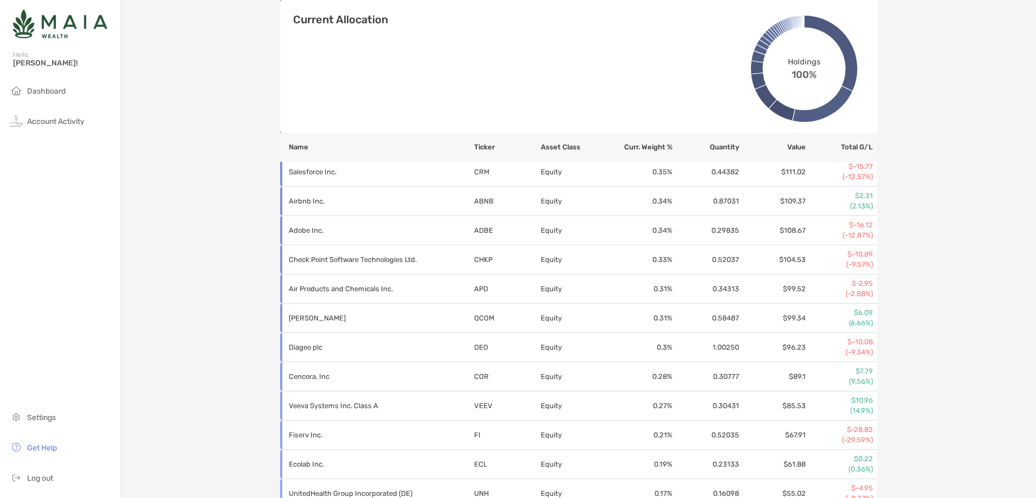
scroll to position [1246, 0]
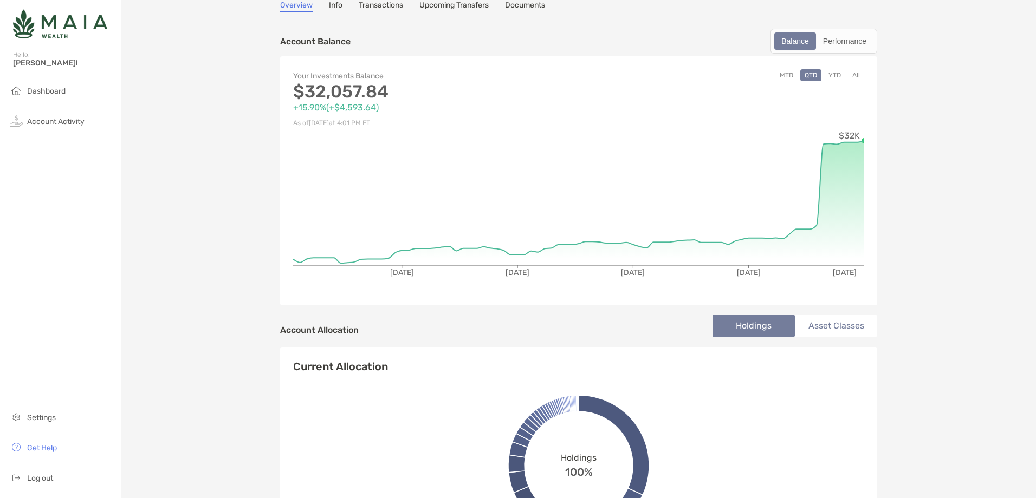
scroll to position [0, 0]
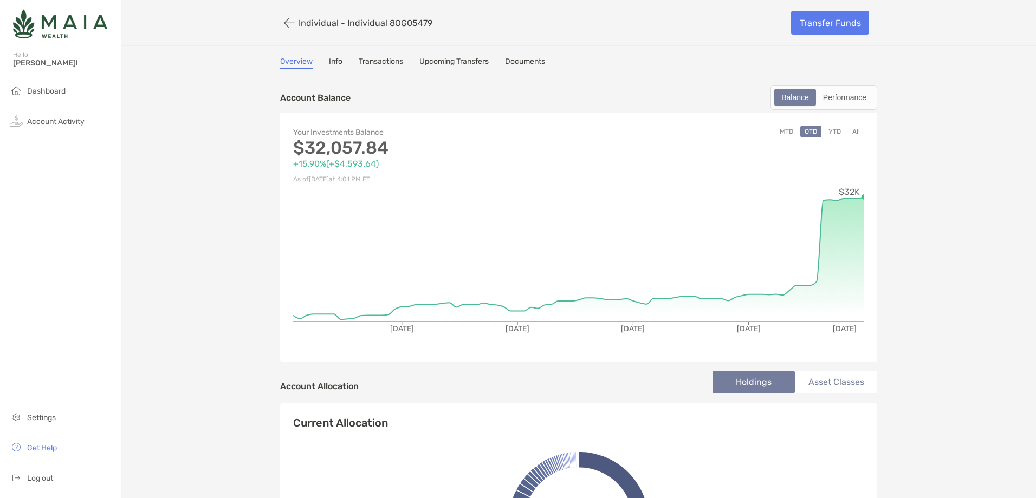
click at [848, 129] on button "All" at bounding box center [856, 132] width 16 height 12
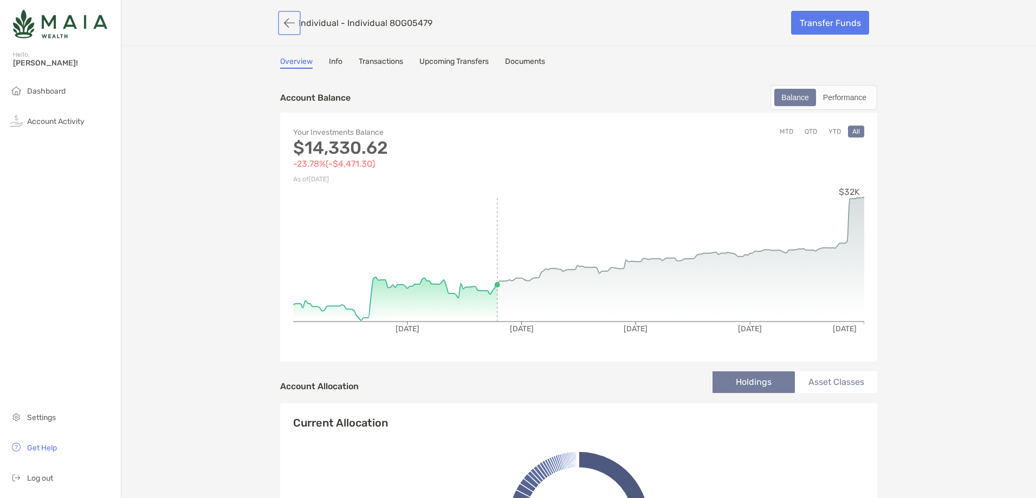
click at [282, 23] on button "button" at bounding box center [289, 23] width 18 height 20
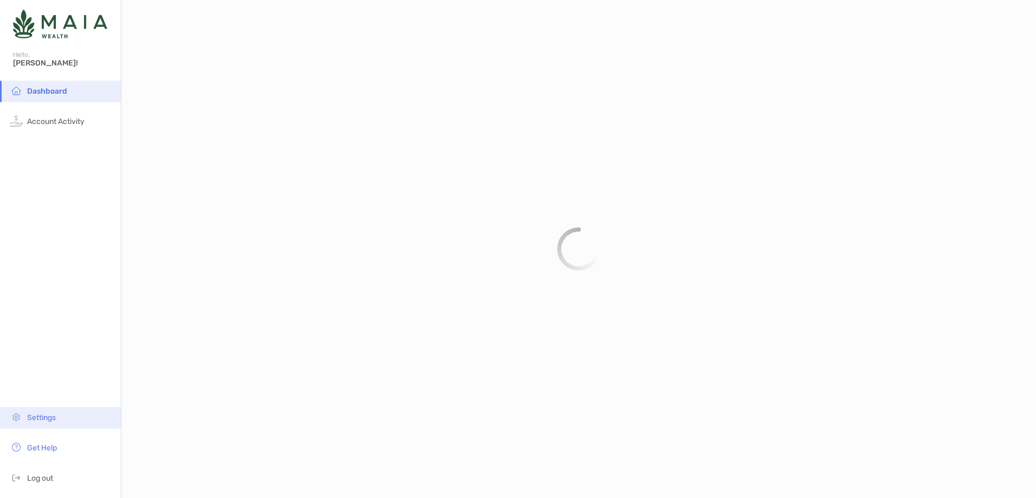
click at [52, 418] on span "Settings" at bounding box center [41, 417] width 29 height 9
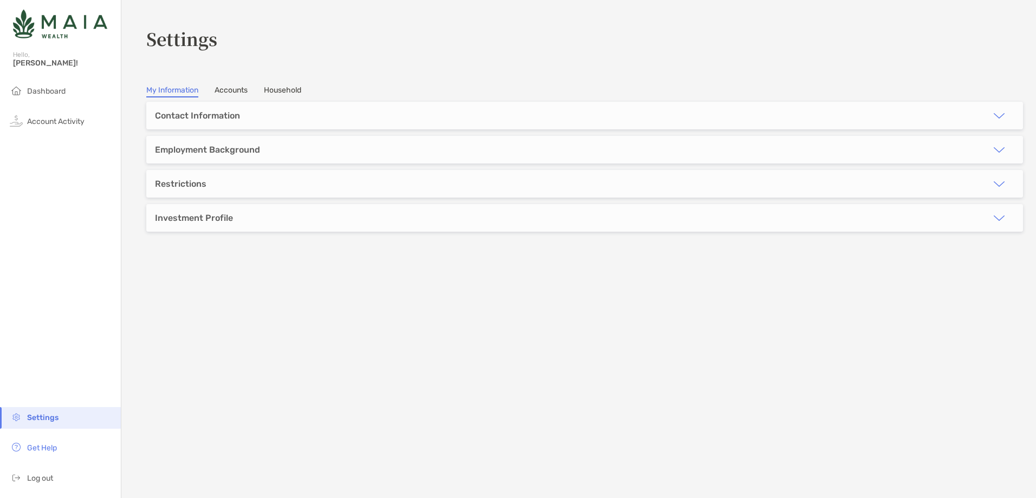
click at [274, 118] on div "Contact Information" at bounding box center [584, 116] width 876 height 28
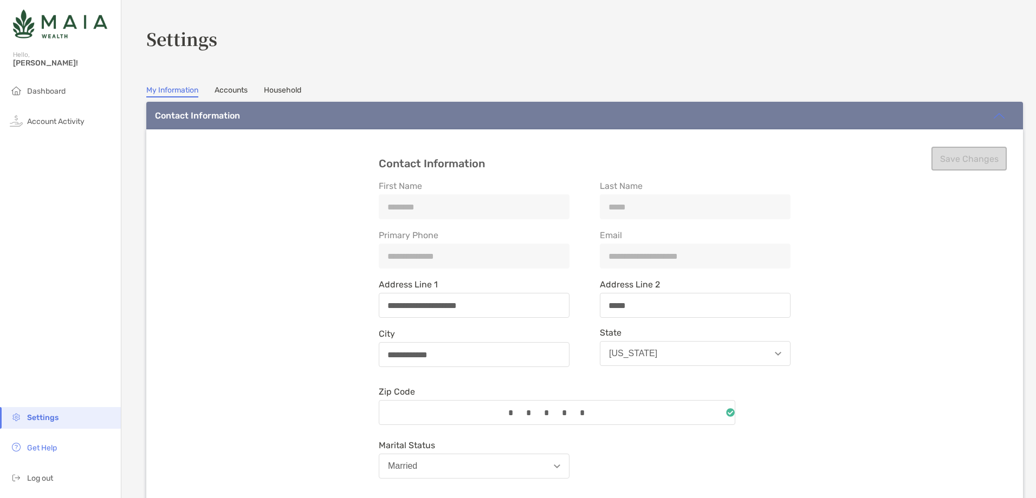
click at [275, 118] on div "Contact Information" at bounding box center [584, 116] width 876 height 28
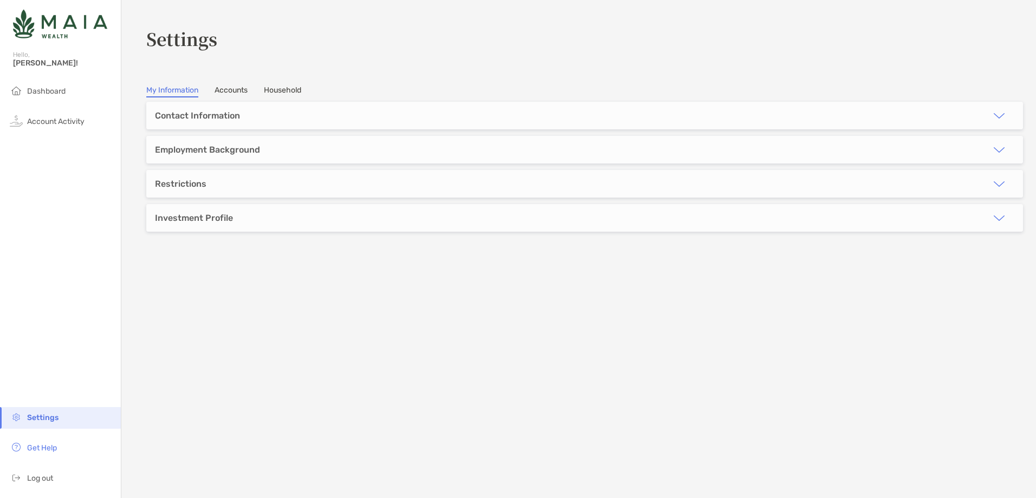
click at [218, 88] on link "Accounts" at bounding box center [230, 92] width 33 height 12
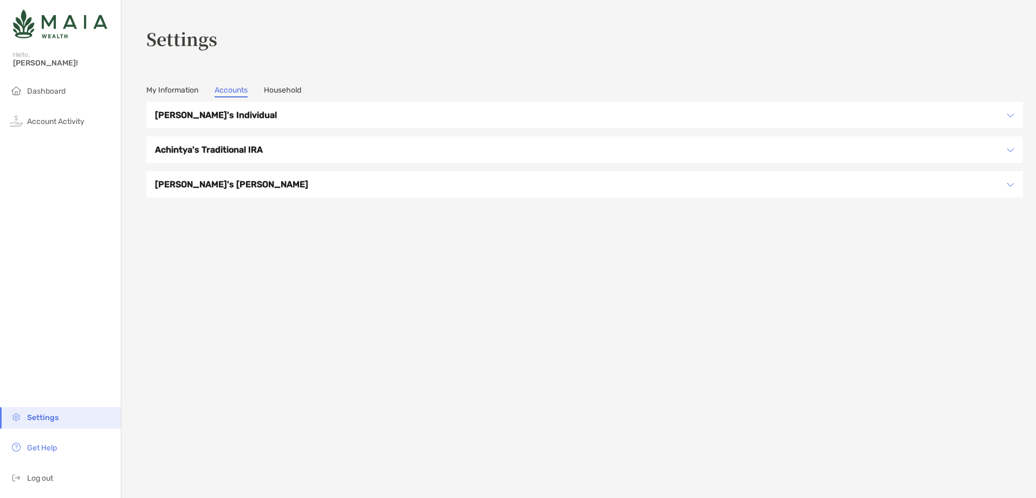
click at [282, 113] on h3 "[PERSON_NAME]'s Individual" at bounding box center [577, 115] width 845 height 14
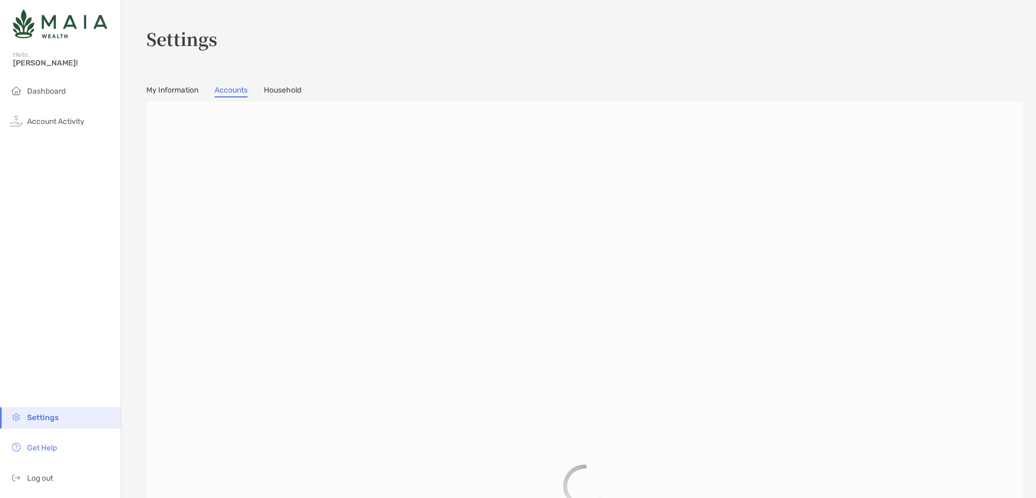
click at [282, 113] on div at bounding box center [584, 486] width 876 height 769
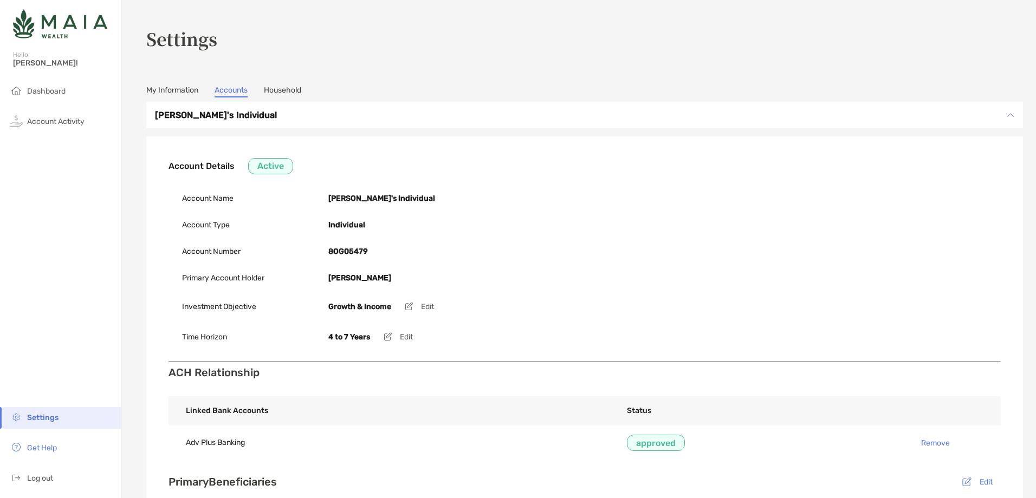
click at [285, 84] on section "Settings My Information Accounts Household Achintya's Individual Account Detail…" at bounding box center [578, 433] width 914 height 866
click at [282, 94] on link "Household" at bounding box center [282, 92] width 37 height 12
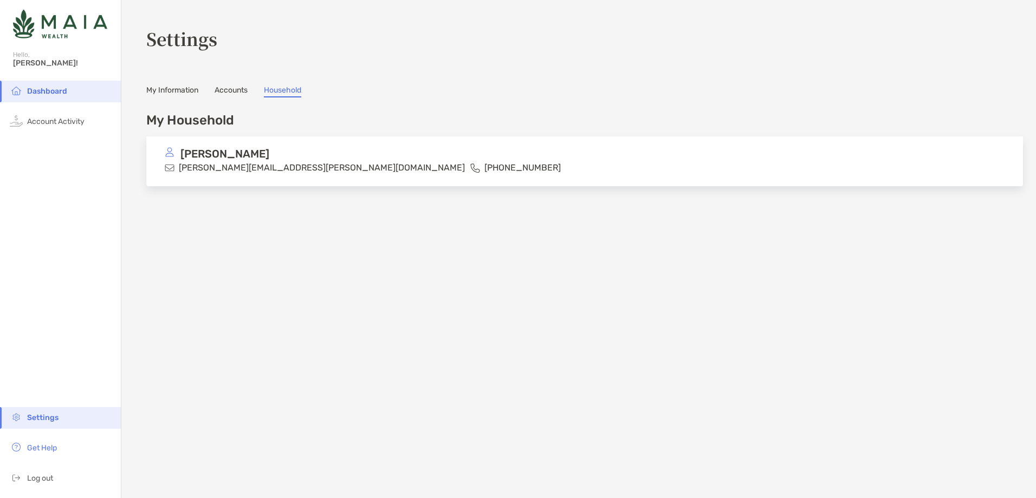
click at [224, 88] on link "Accounts" at bounding box center [230, 92] width 33 height 12
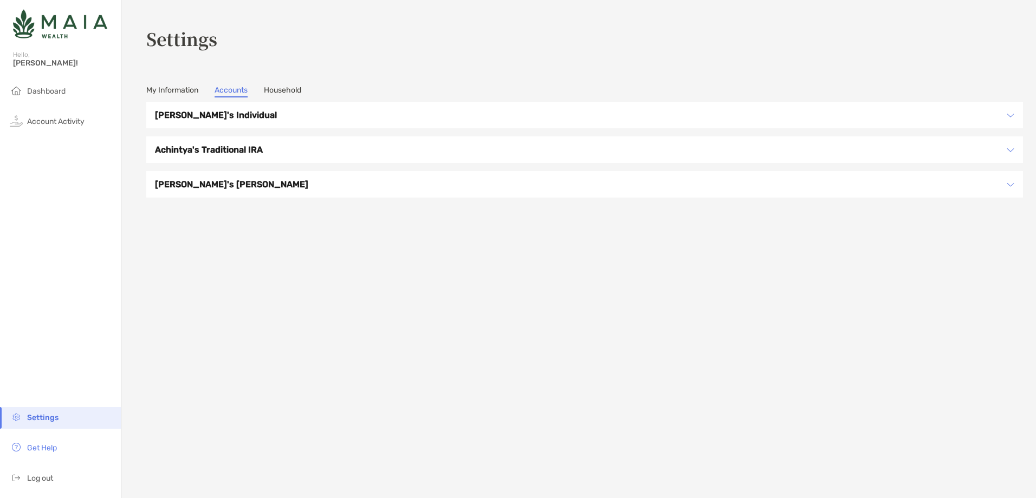
click at [184, 89] on link "My Information" at bounding box center [172, 92] width 52 height 12
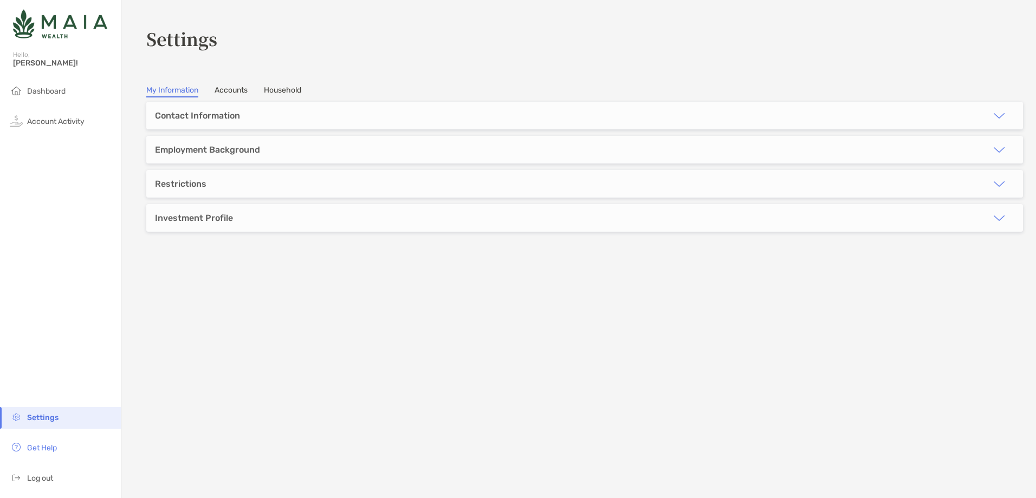
click at [263, 212] on div "Investment Profile" at bounding box center [584, 218] width 876 height 28
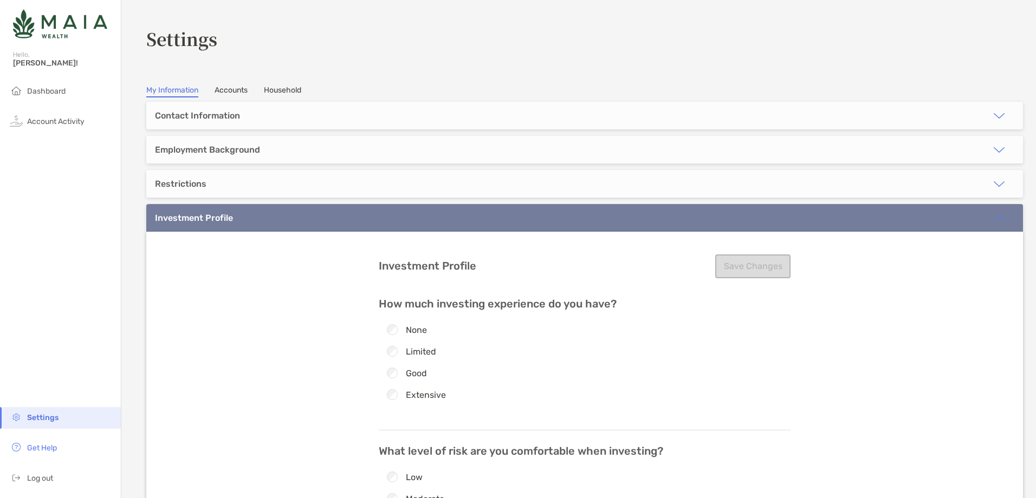
click at [333, 146] on div "Employment Background" at bounding box center [584, 150] width 876 height 28
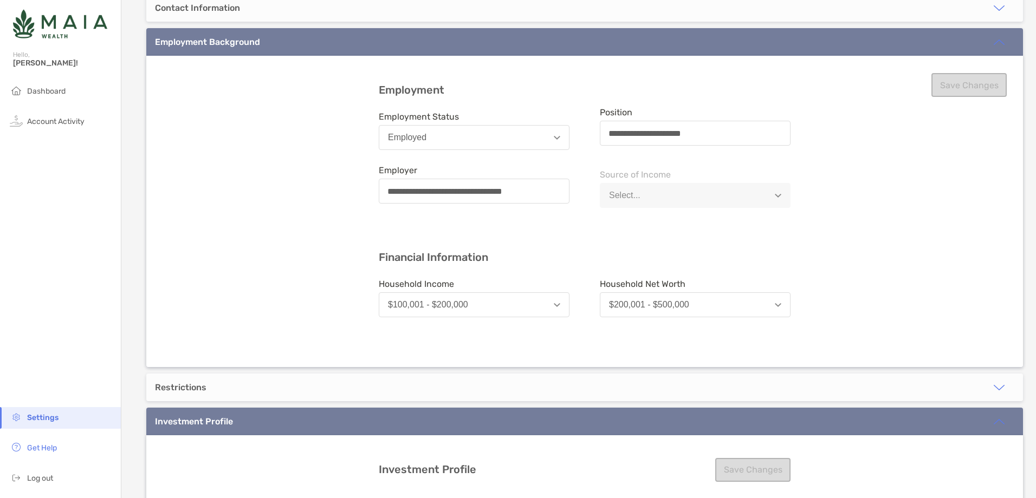
scroll to position [108, 0]
click at [782, 311] on button "$200,001 - $500,000" at bounding box center [695, 304] width 191 height 25
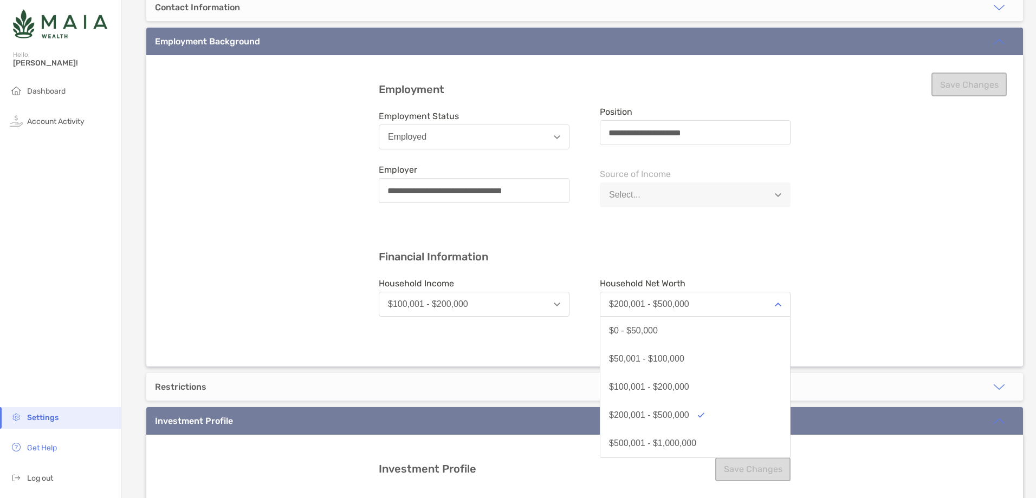
click at [780, 309] on button "$200,001 - $500,000" at bounding box center [695, 304] width 191 height 25
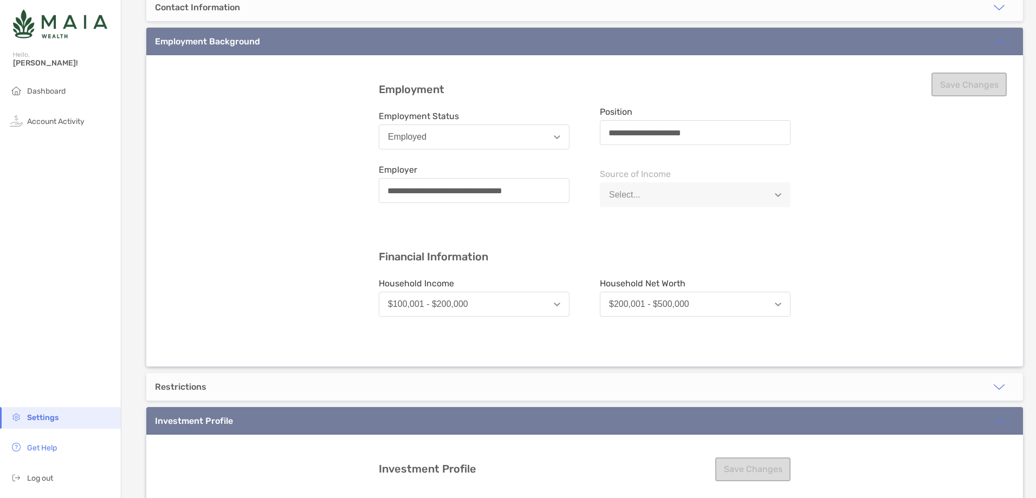
click at [879, 302] on div "**********" at bounding box center [584, 210] width 876 height 311
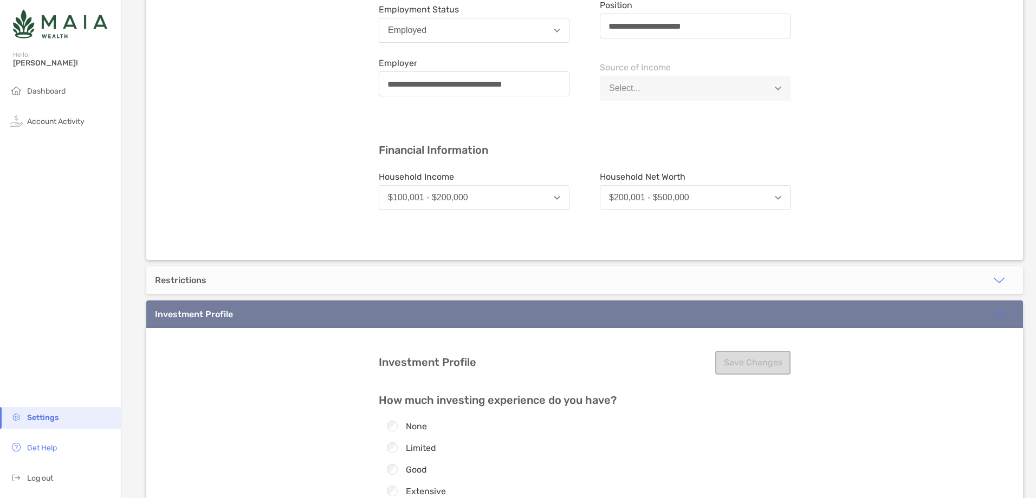
scroll to position [0, 0]
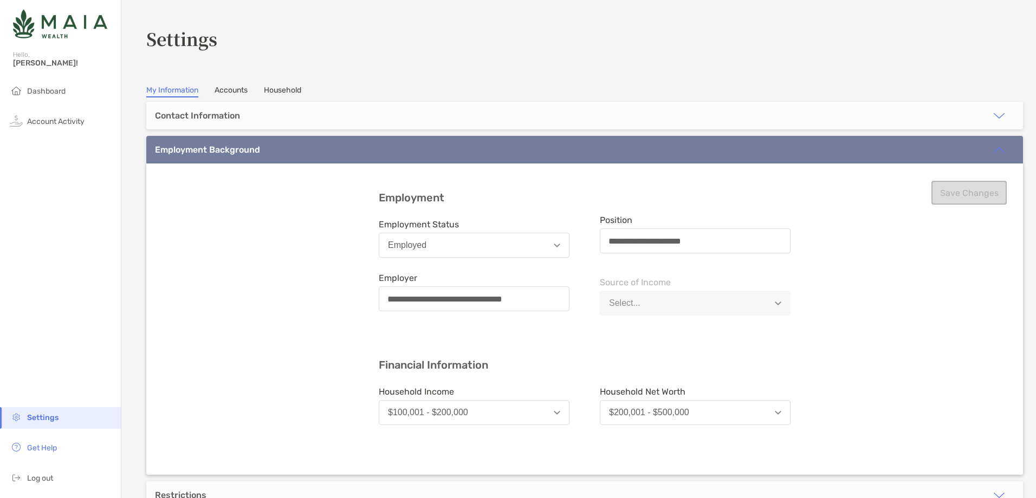
click at [226, 93] on link "Accounts" at bounding box center [230, 92] width 33 height 12
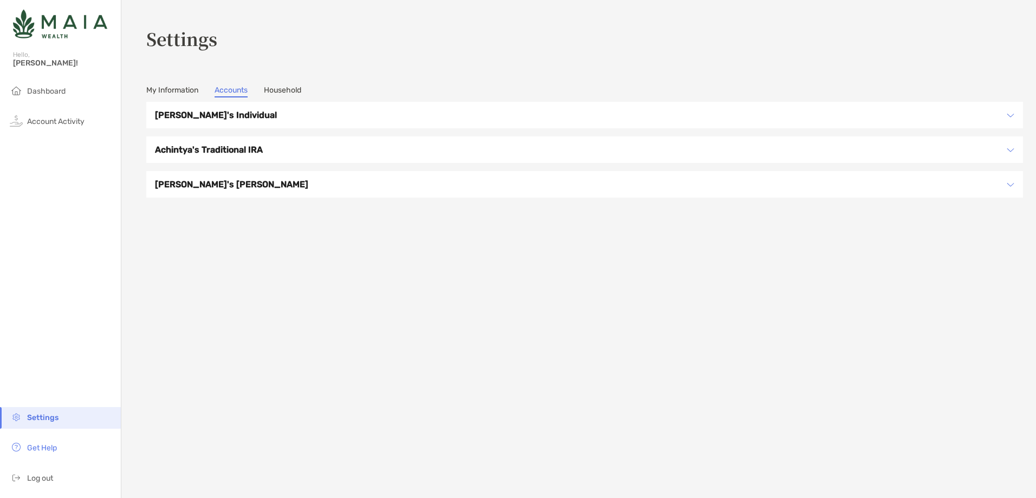
click at [273, 148] on h3 "Achintya's Traditional IRA" at bounding box center [577, 150] width 845 height 14
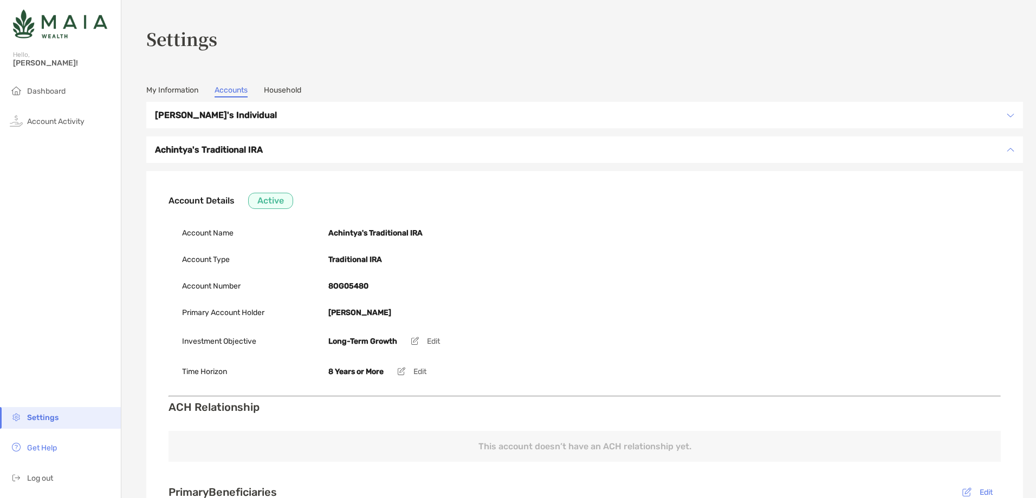
click at [267, 115] on h3 "[PERSON_NAME]'s Individual" at bounding box center [577, 115] width 845 height 14
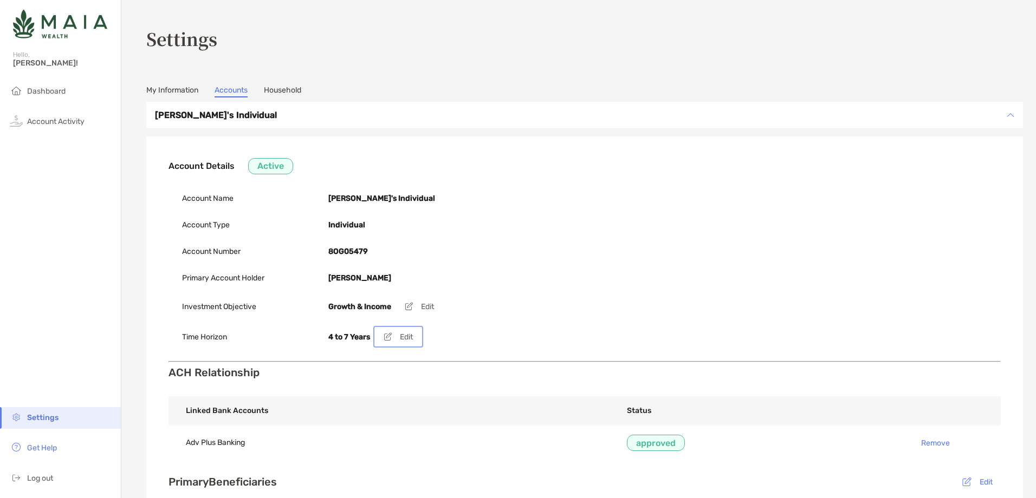
click at [414, 336] on button "Edit" at bounding box center [397, 336] width 45 height 17
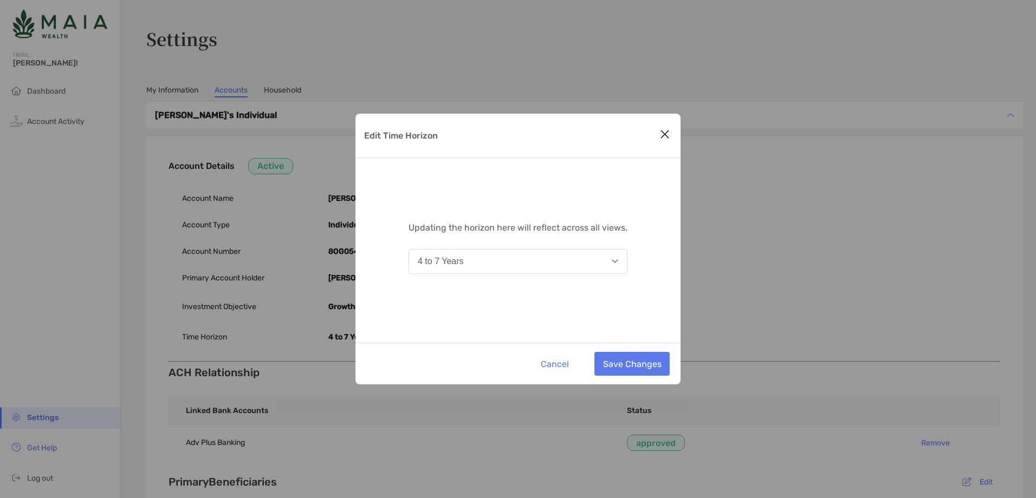
click at [595, 262] on button "4 to 7 Years" at bounding box center [517, 261] width 219 height 25
click at [600, 261] on button "4 to 7 Years" at bounding box center [517, 261] width 219 height 25
click at [666, 136] on icon "Close modal" at bounding box center [665, 134] width 10 height 13
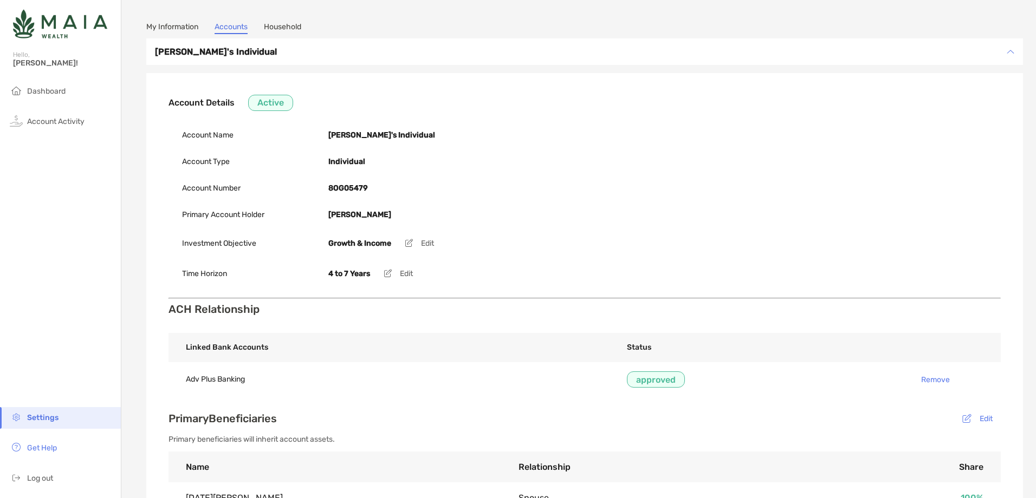
scroll to position [162, 0]
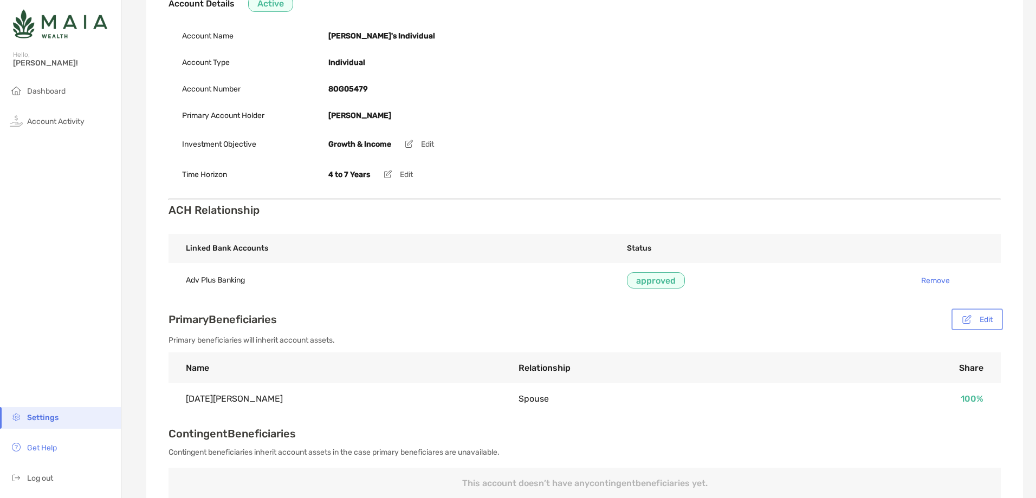
click at [973, 327] on button "Edit" at bounding box center [976, 319] width 47 height 17
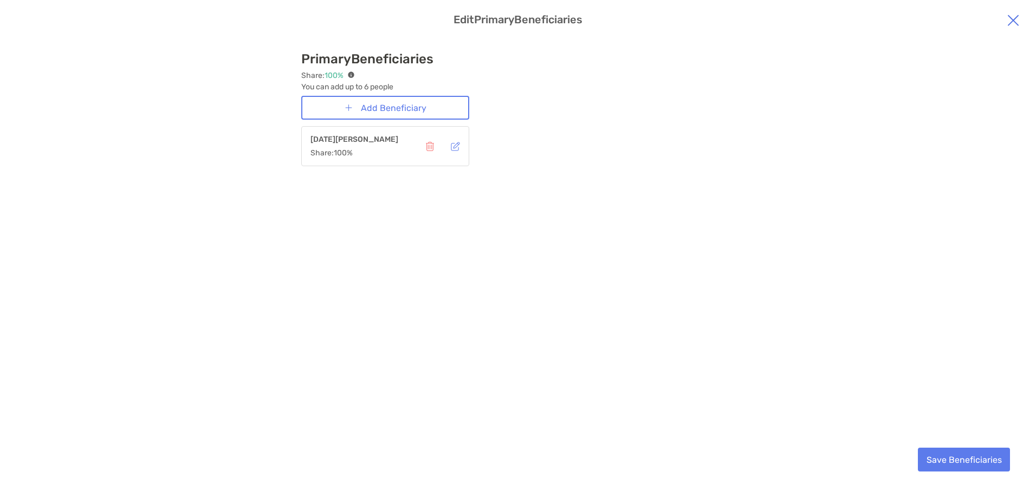
click at [456, 145] on img "modal" at bounding box center [455, 146] width 9 height 9
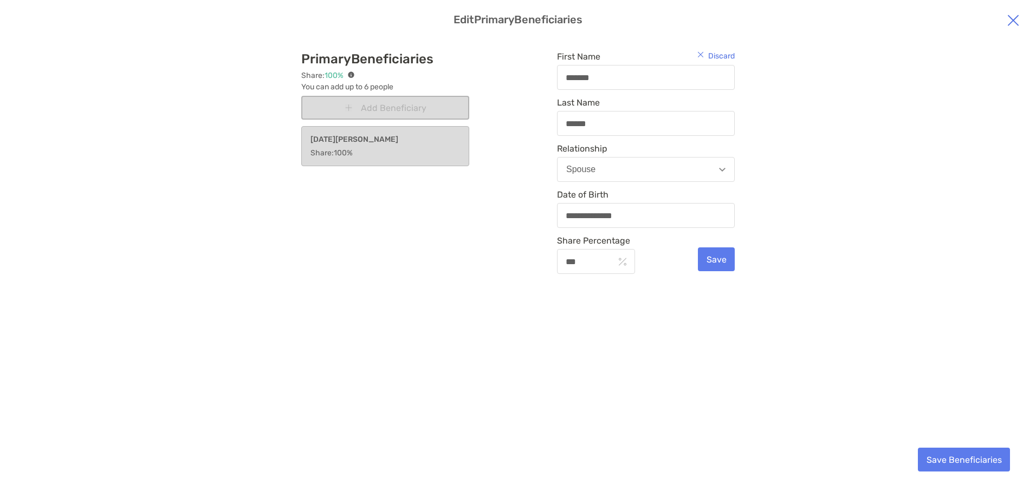
click at [580, 256] on div "***" at bounding box center [596, 261] width 78 height 25
click at [580, 257] on input "***" at bounding box center [586, 261] width 56 height 9
click at [581, 259] on input "***" at bounding box center [586, 261] width 56 height 9
click at [820, 203] on div "**********" at bounding box center [518, 261] width 1010 height 446
click at [1013, 23] on img "modal" at bounding box center [1012, 20] width 13 height 13
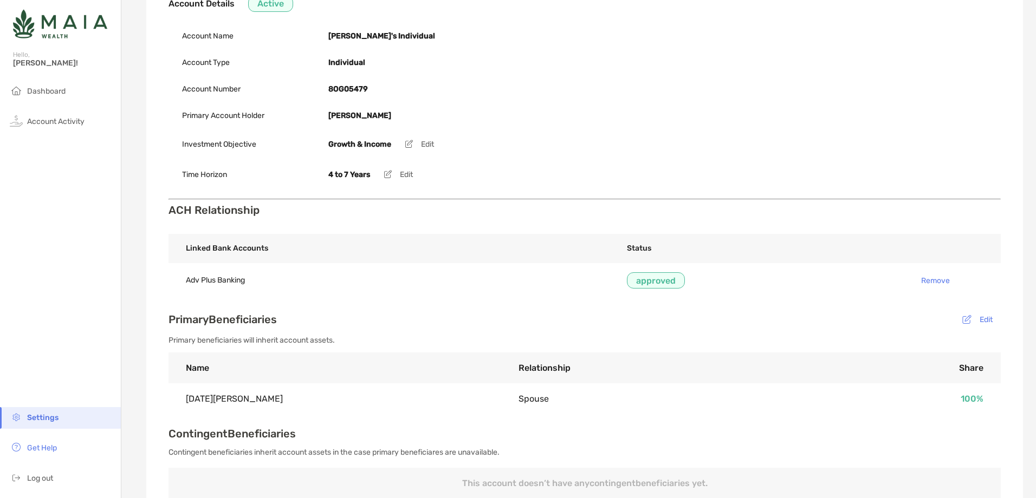
click at [846, 172] on div "Time Horizon 4 to 7 Years Edit" at bounding box center [584, 174] width 805 height 30
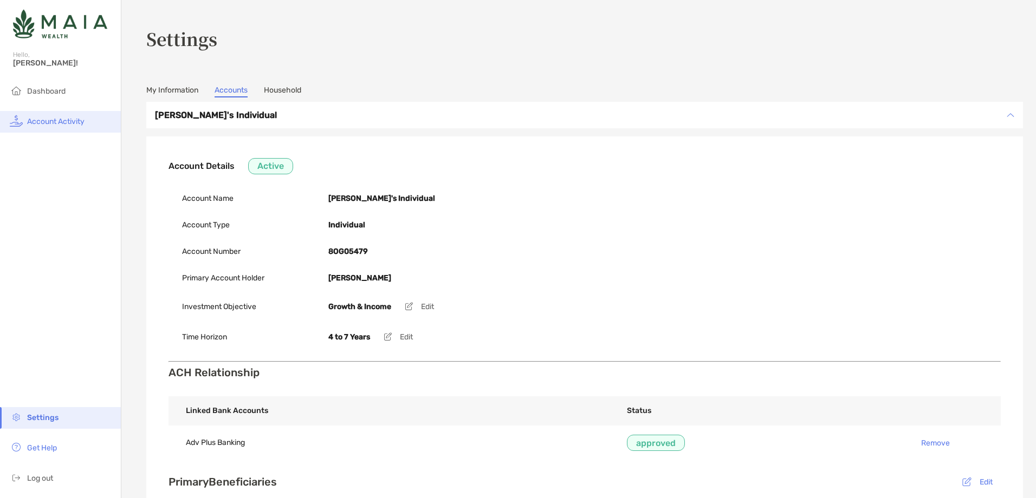
click at [64, 120] on span "Account Activity" at bounding box center [55, 121] width 57 height 9
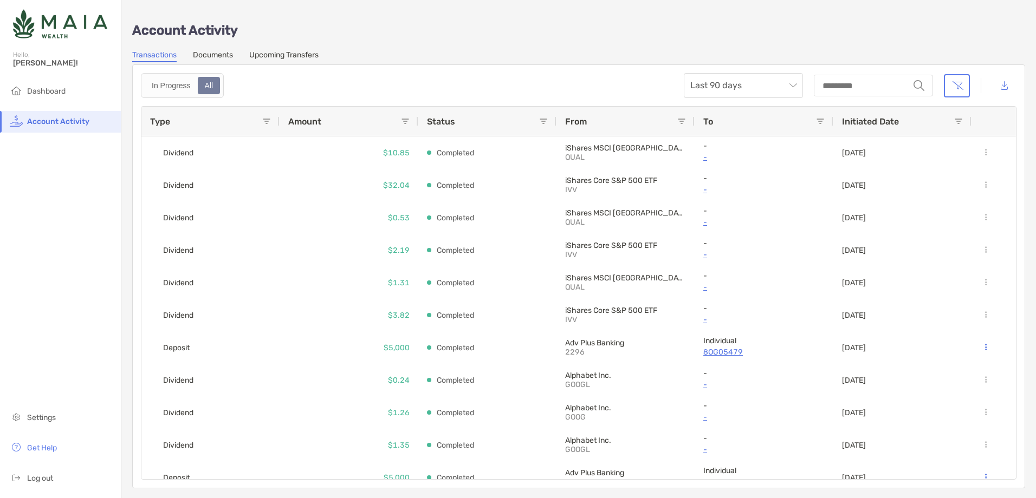
click at [215, 55] on link "Documents" at bounding box center [213, 56] width 40 height 12
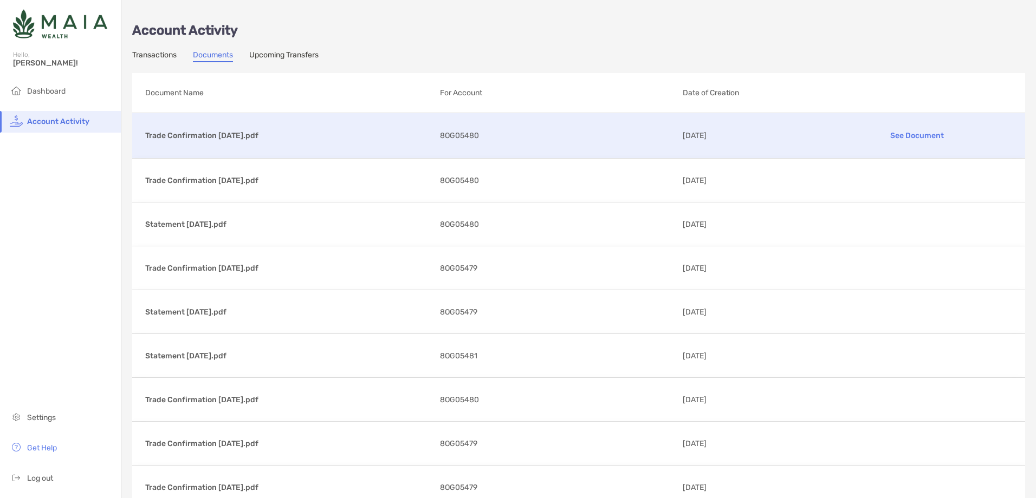
click at [224, 138] on p "Trade Confirmation [DATE].pdf" at bounding box center [288, 136] width 286 height 14
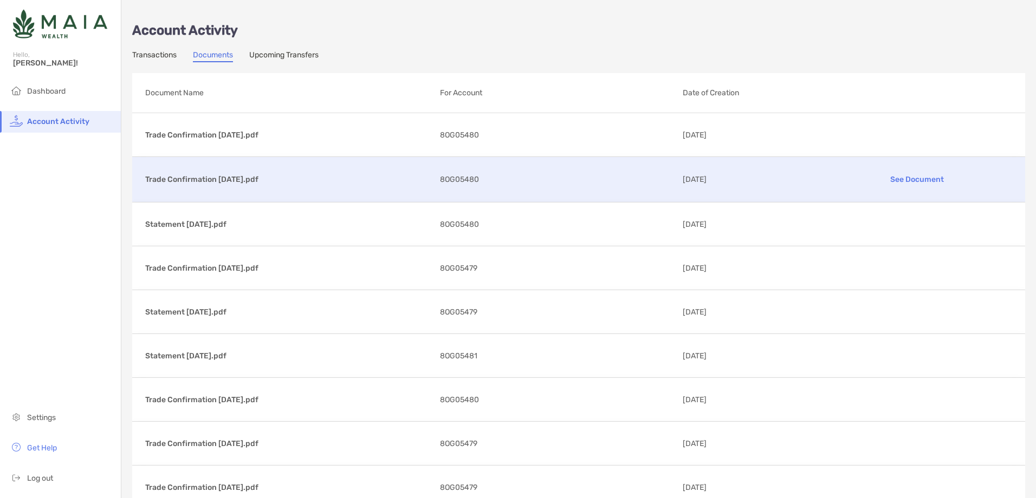
click at [264, 182] on p "Trade Confirmation [DATE].pdf" at bounding box center [288, 180] width 286 height 14
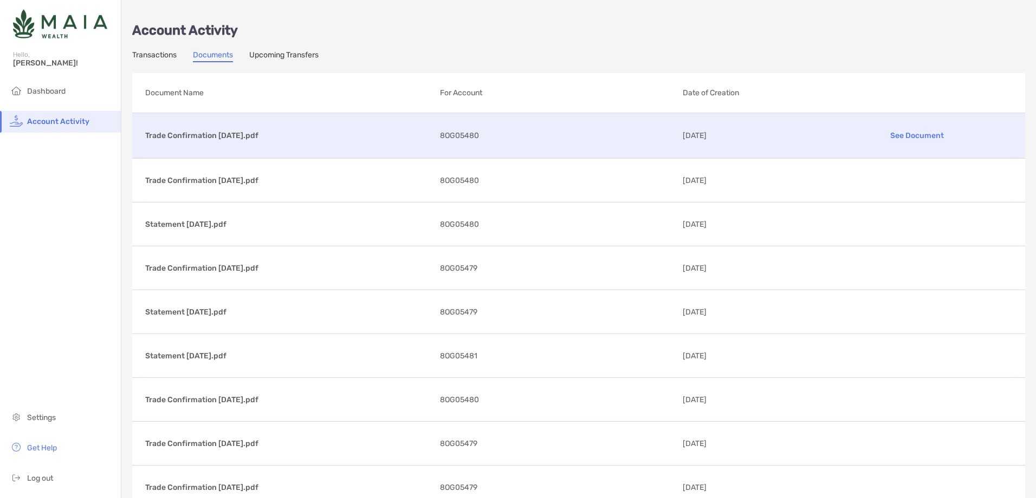
click at [234, 145] on div "Trade Confirmation [DATE].pdf See Document 8OG05480 [DATE]" at bounding box center [578, 135] width 893 height 45
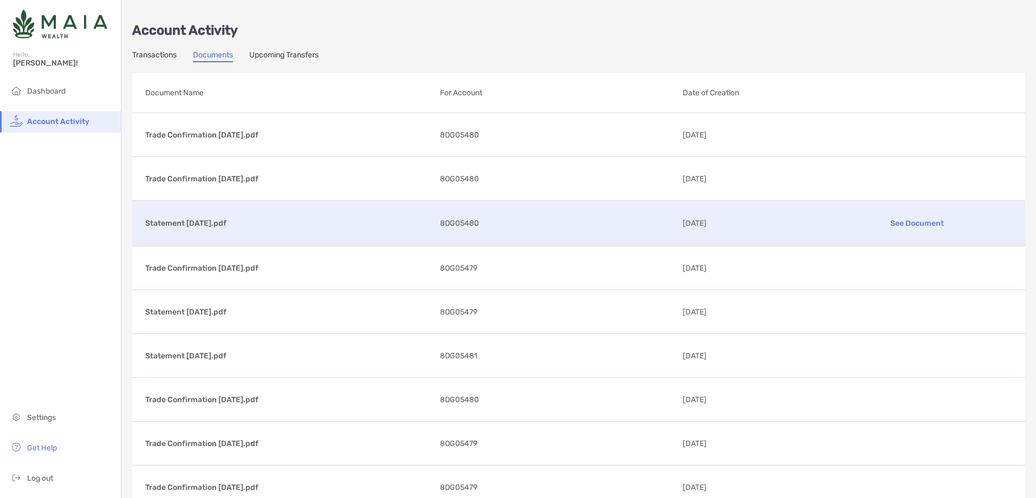
click at [191, 225] on p "Statement [DATE].pdf" at bounding box center [288, 224] width 286 height 14
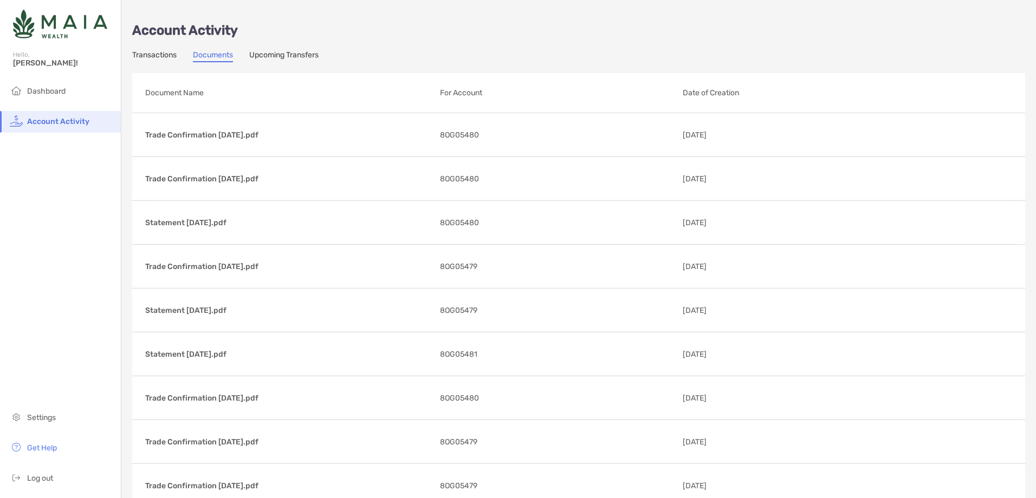
click at [298, 51] on link "Upcoming Transfers" at bounding box center [283, 56] width 69 height 12
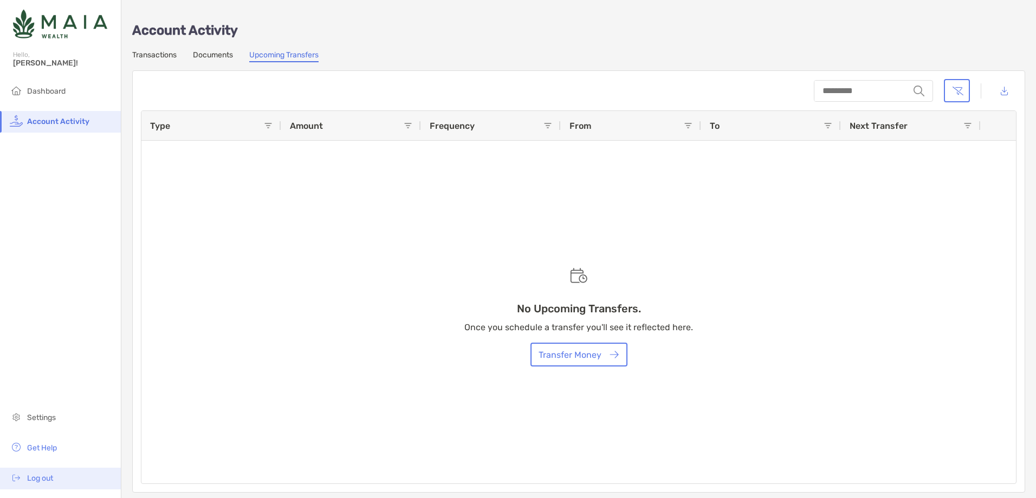
click at [30, 471] on li "Log out" at bounding box center [60, 479] width 121 height 22
